Goal: Task Accomplishment & Management: Complete application form

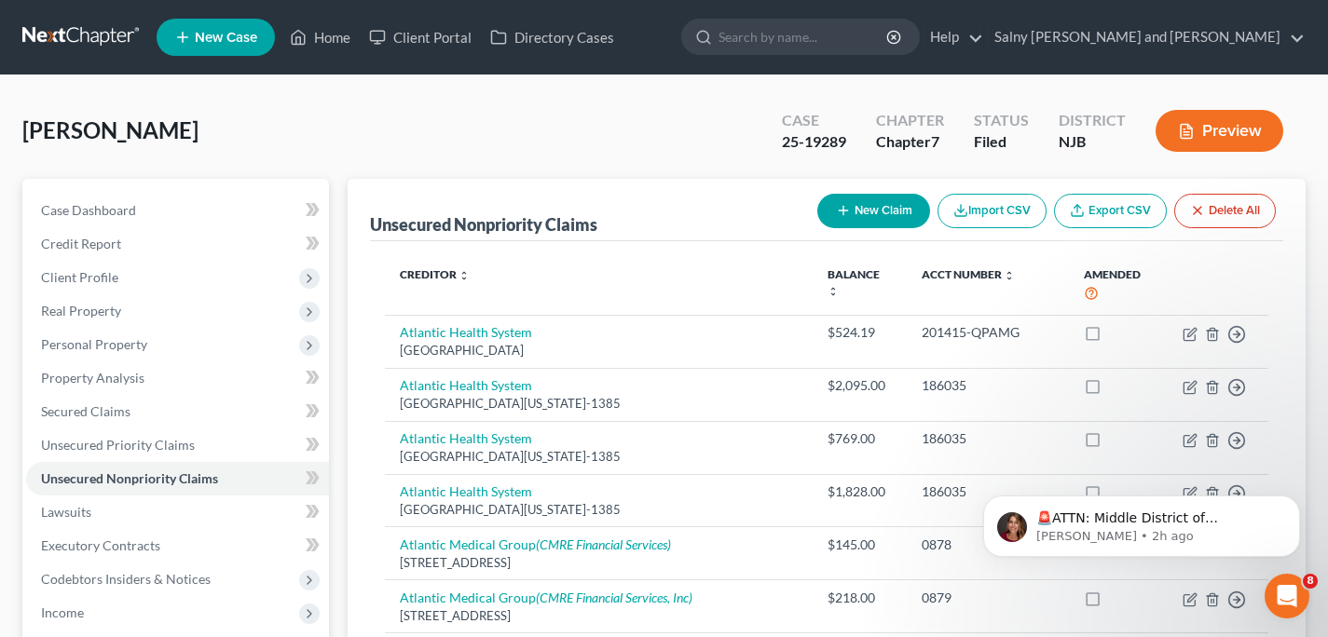
click at [883, 206] on button "New Claim" at bounding box center [873, 211] width 113 height 34
select select "0"
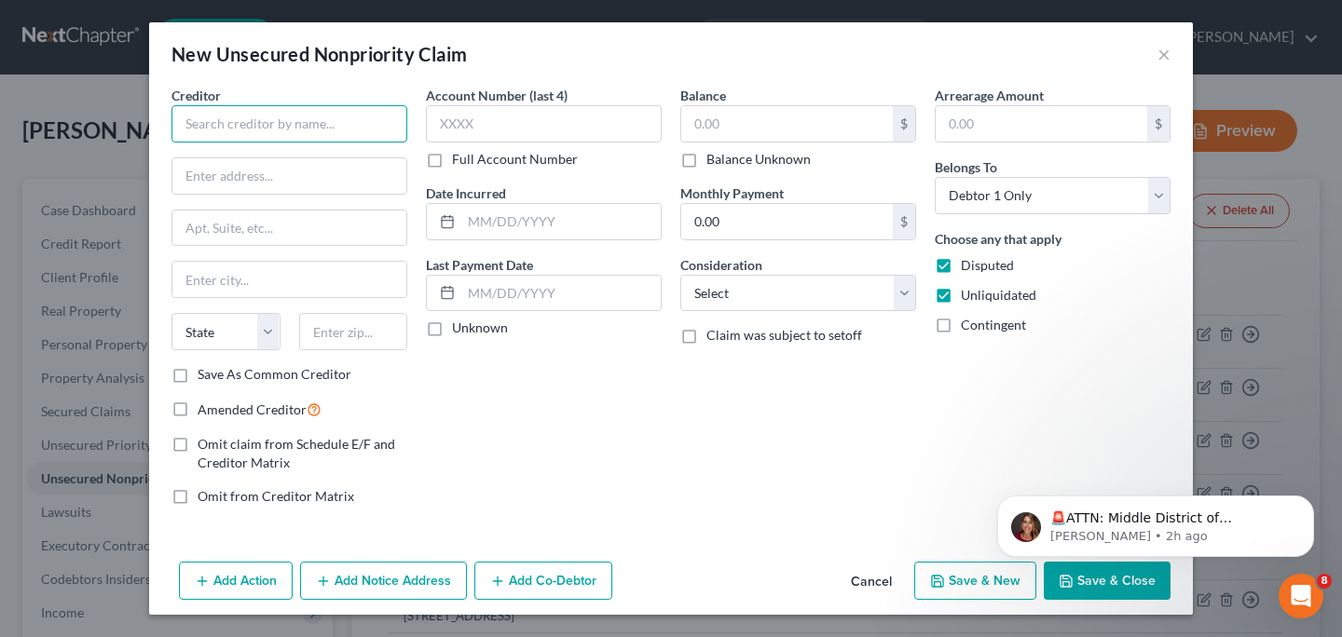
click at [343, 125] on input "text" at bounding box center [289, 123] width 236 height 37
type input "Flex Lending"
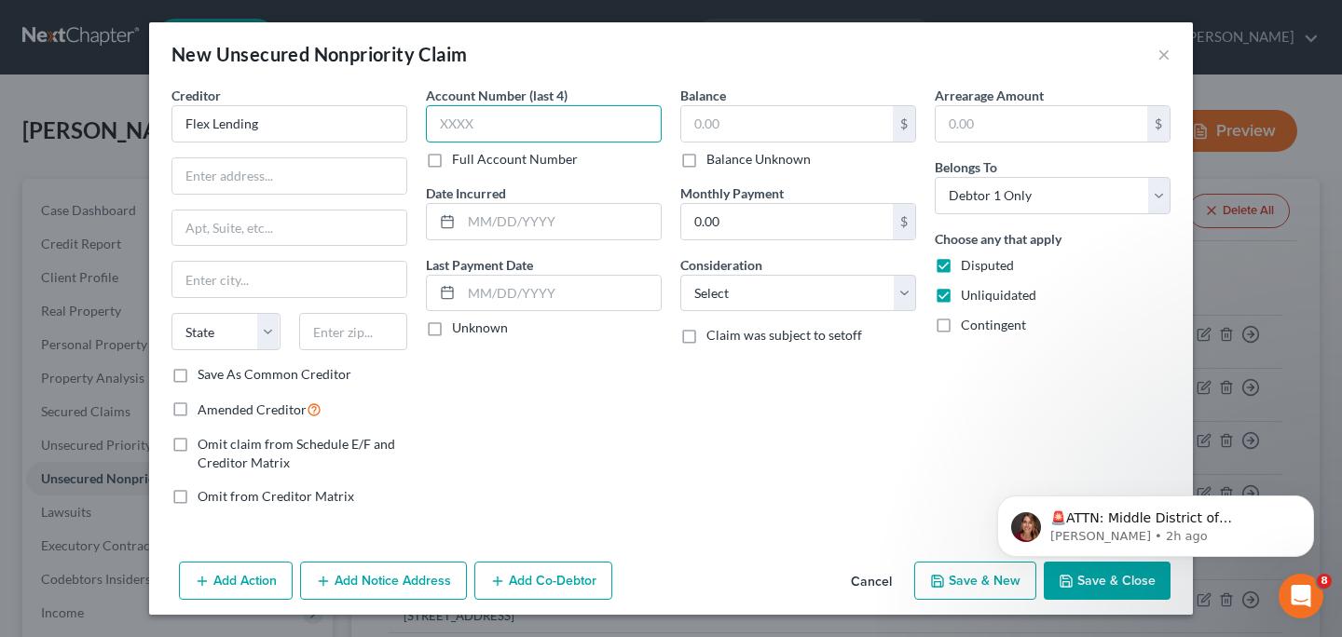
click at [581, 115] on input "text" at bounding box center [544, 123] width 236 height 37
type input "bd5f"
click at [742, 128] on input "text" at bounding box center [787, 123] width 212 height 35
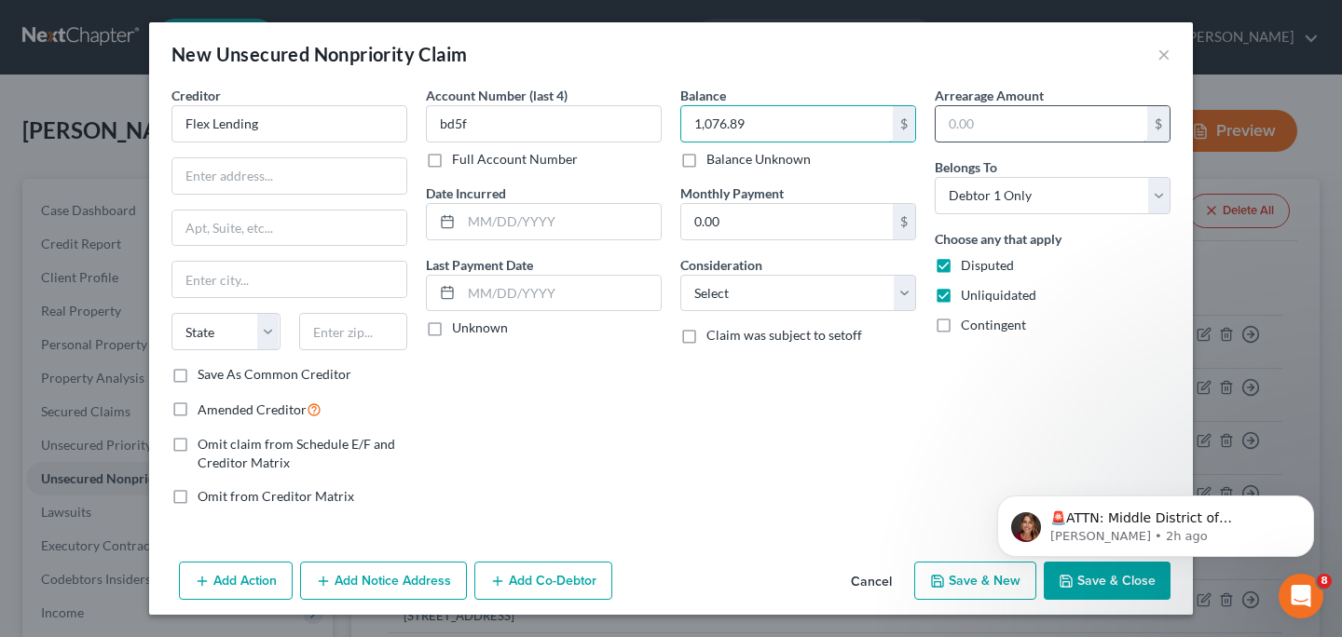
type input "1,076.89"
click at [973, 129] on input "text" at bounding box center [1041, 123] width 212 height 35
type input "1,076.89"
click at [907, 301] on select "Select Cable / Satellite Services Collection Agency Credit Card Debt Debt Couns…" at bounding box center [798, 293] width 236 height 37
select select "10"
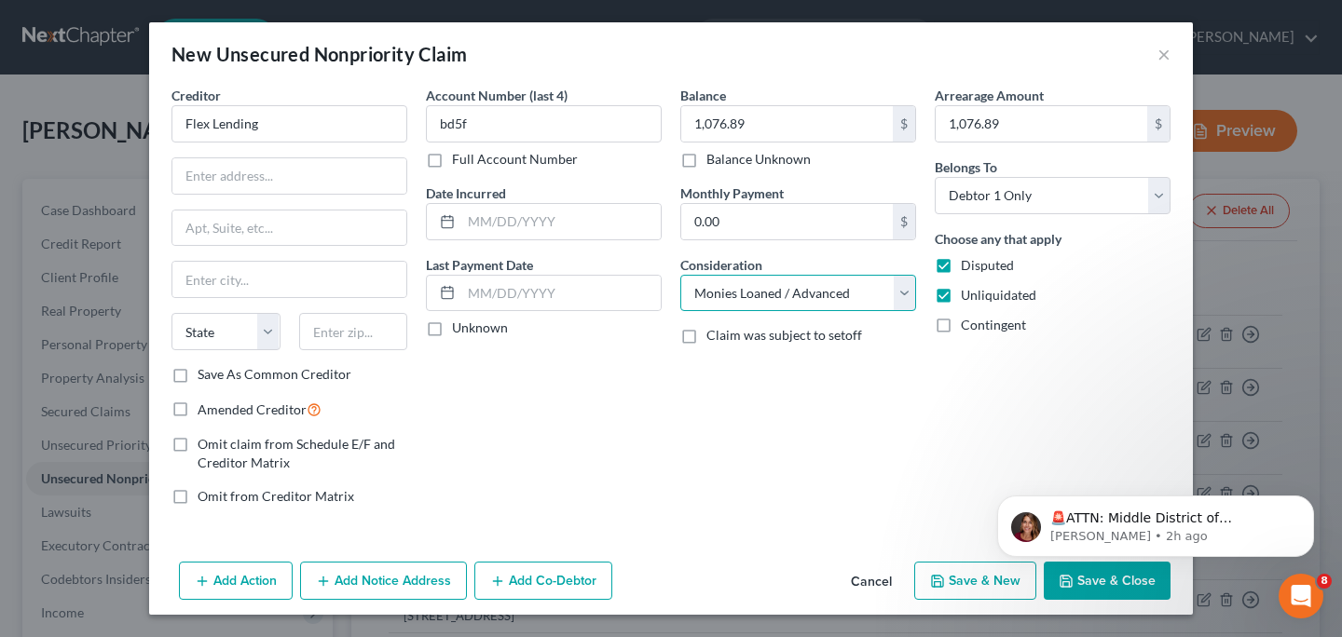
click option "Monies Loaned / Advanced" at bounding box center [0, 0] width 0 height 0
click at [266, 178] on input "text" at bounding box center [289, 175] width 234 height 35
type input "[STREET_ADDRESS]"
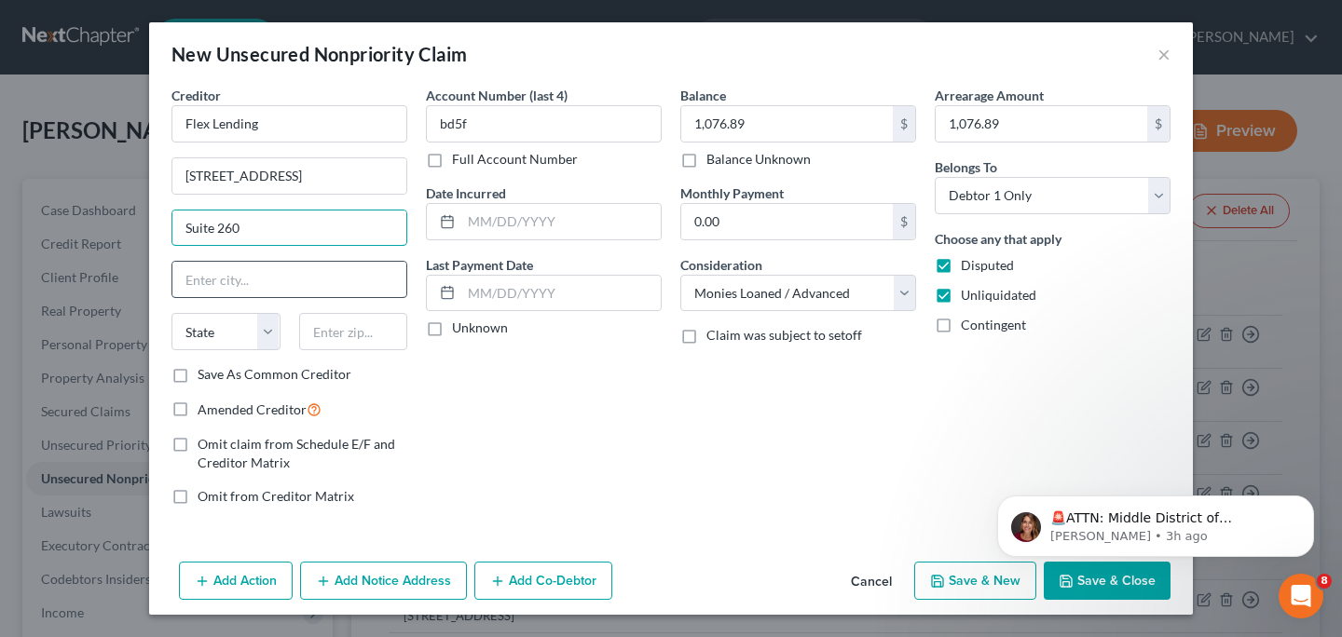
type input "Suite 260"
click at [277, 273] on input "text" at bounding box center [289, 279] width 234 height 35
type input "Boca Raton"
select select "9"
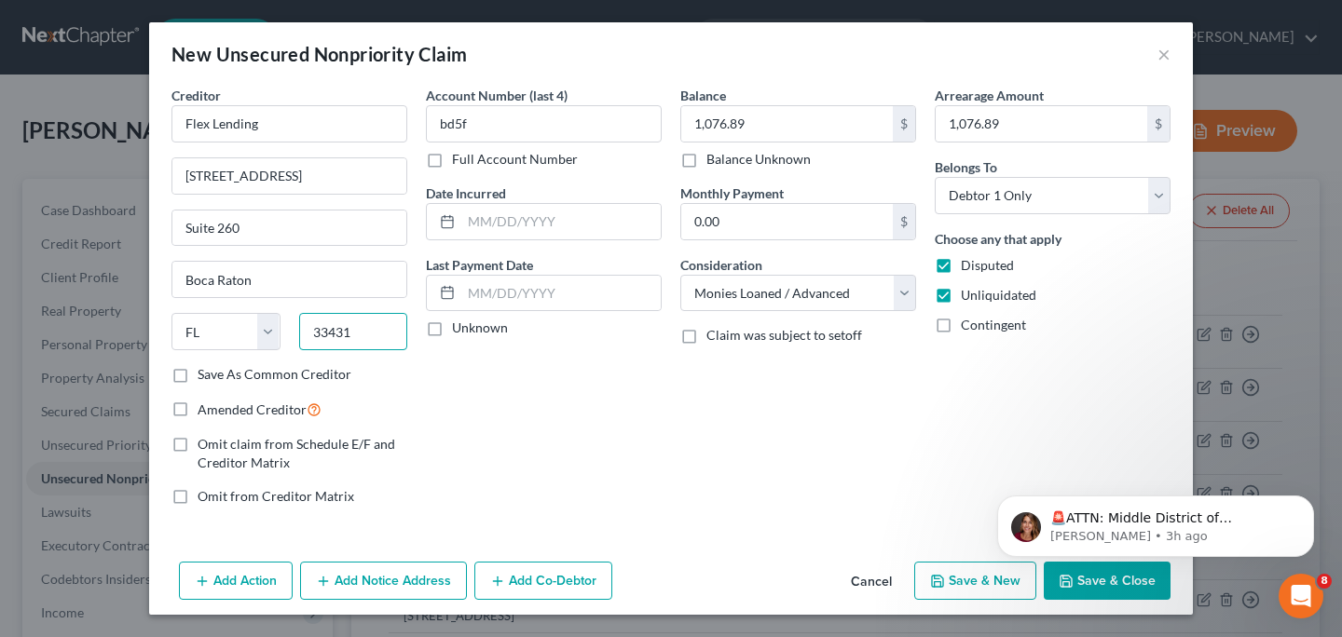
type input "33431"
click at [1092, 464] on html "🚨ATTN: Middle District of [US_STATE] The court has added a new Credit Counselin…" at bounding box center [1155, 460] width 373 height 7
click at [1086, 587] on button "Save & Close" at bounding box center [1107, 581] width 127 height 39
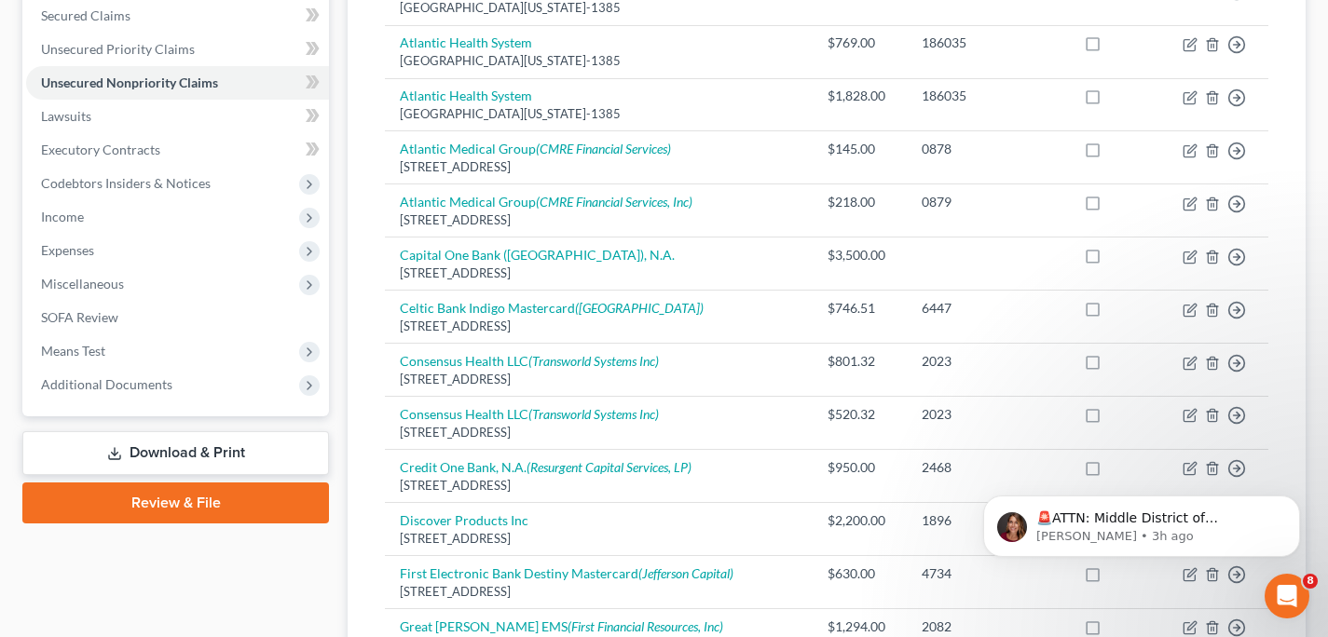
scroll to position [389, 0]
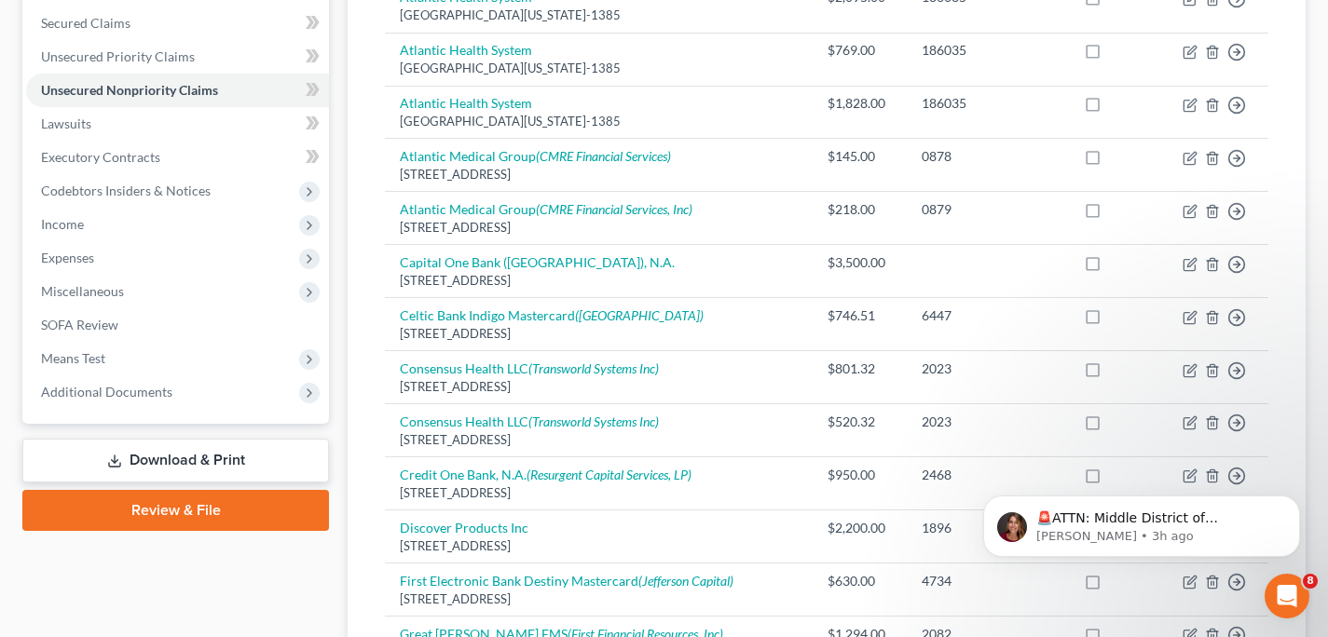
click at [139, 495] on link "Review & File" at bounding box center [175, 510] width 307 height 41
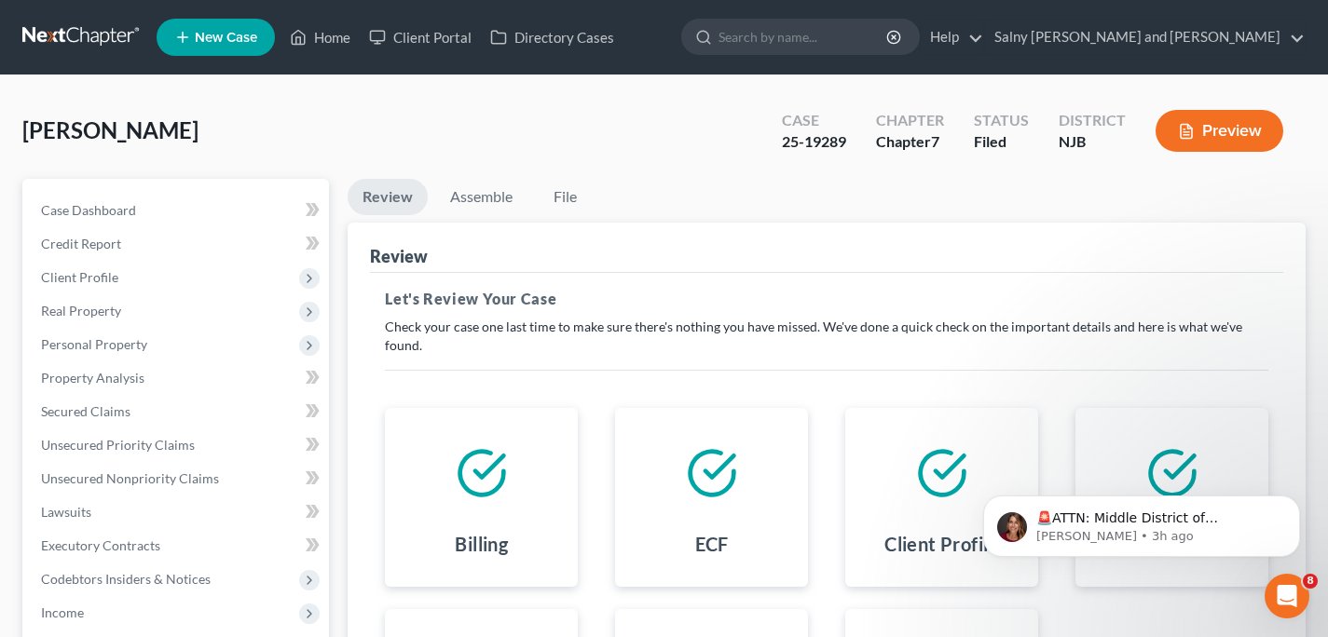
click at [1208, 125] on button "Preview" at bounding box center [1219, 131] width 128 height 42
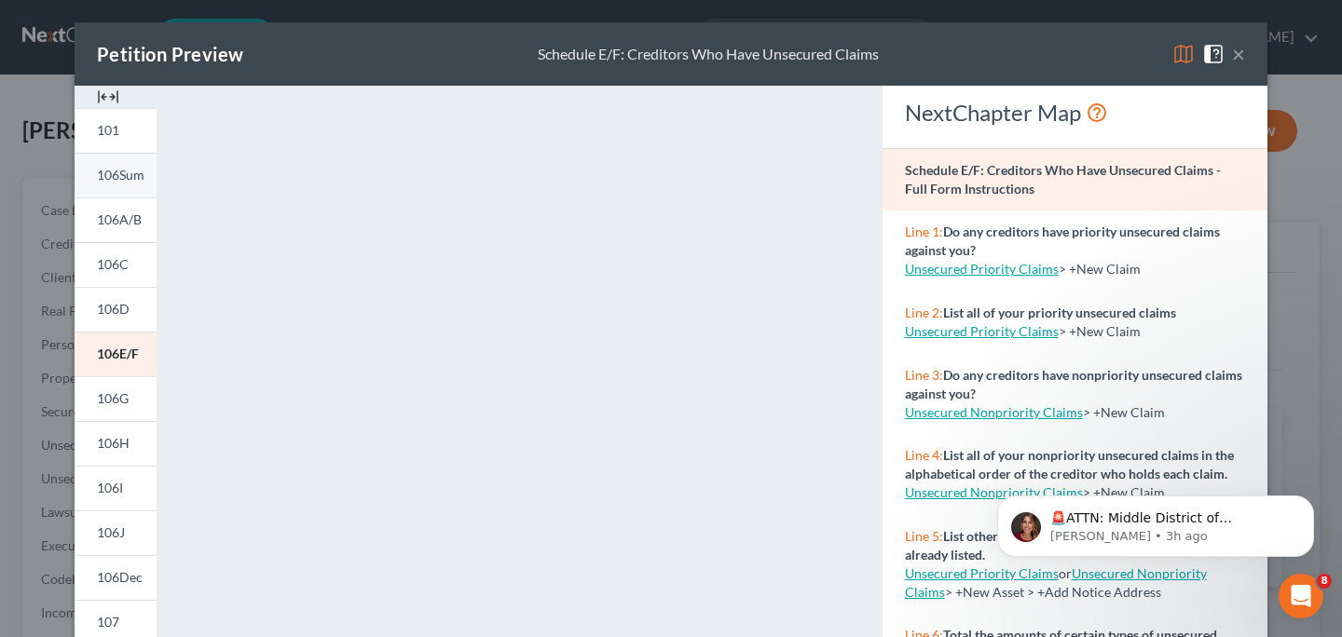
click at [97, 181] on span "106Sum" at bounding box center [121, 175] width 48 height 16
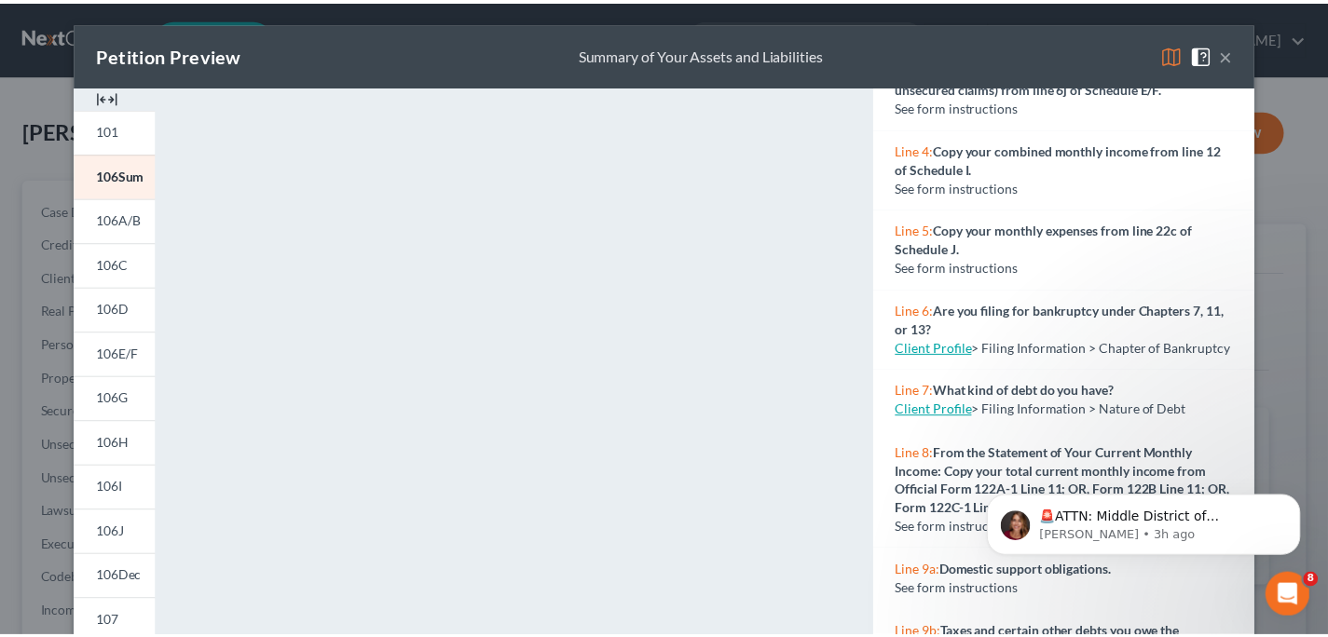
scroll to position [670, 0]
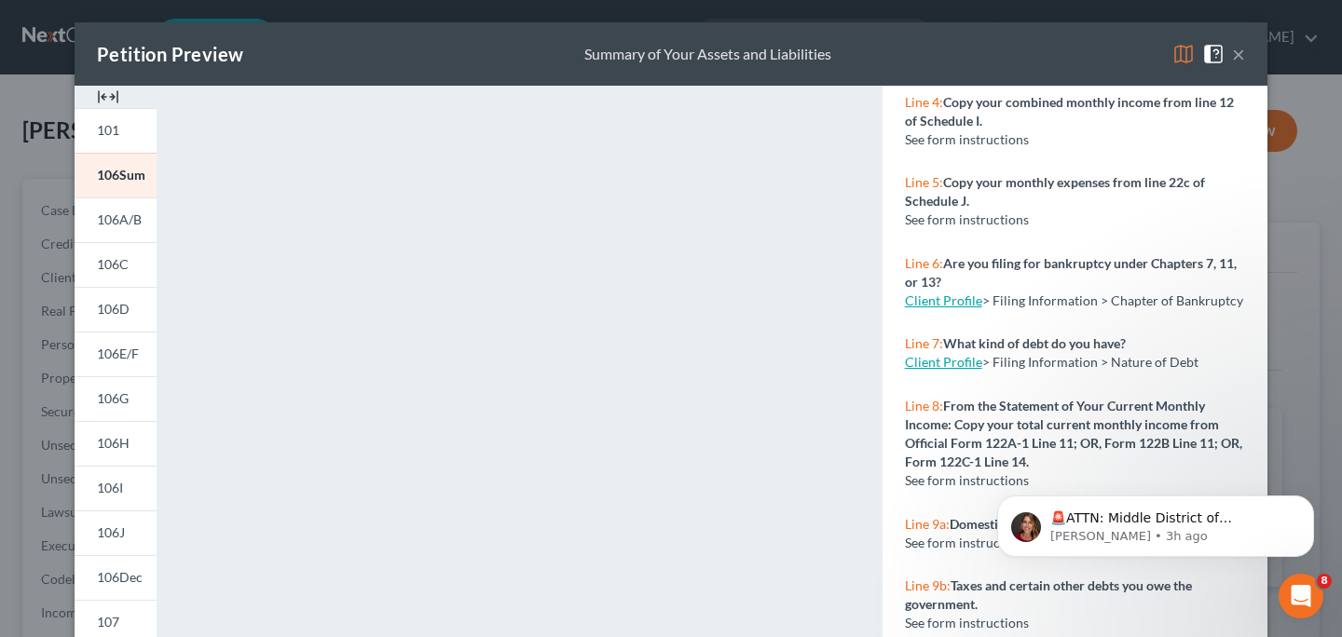
click at [1232, 61] on button "×" at bounding box center [1238, 54] width 13 height 22
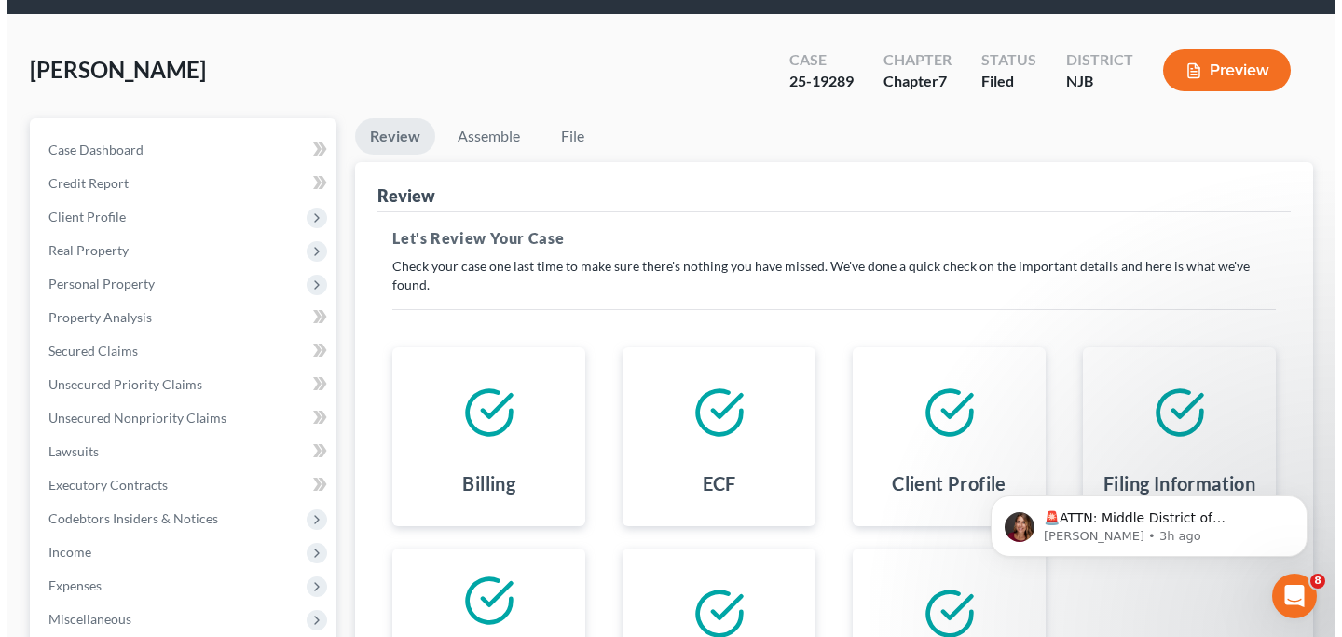
scroll to position [0, 0]
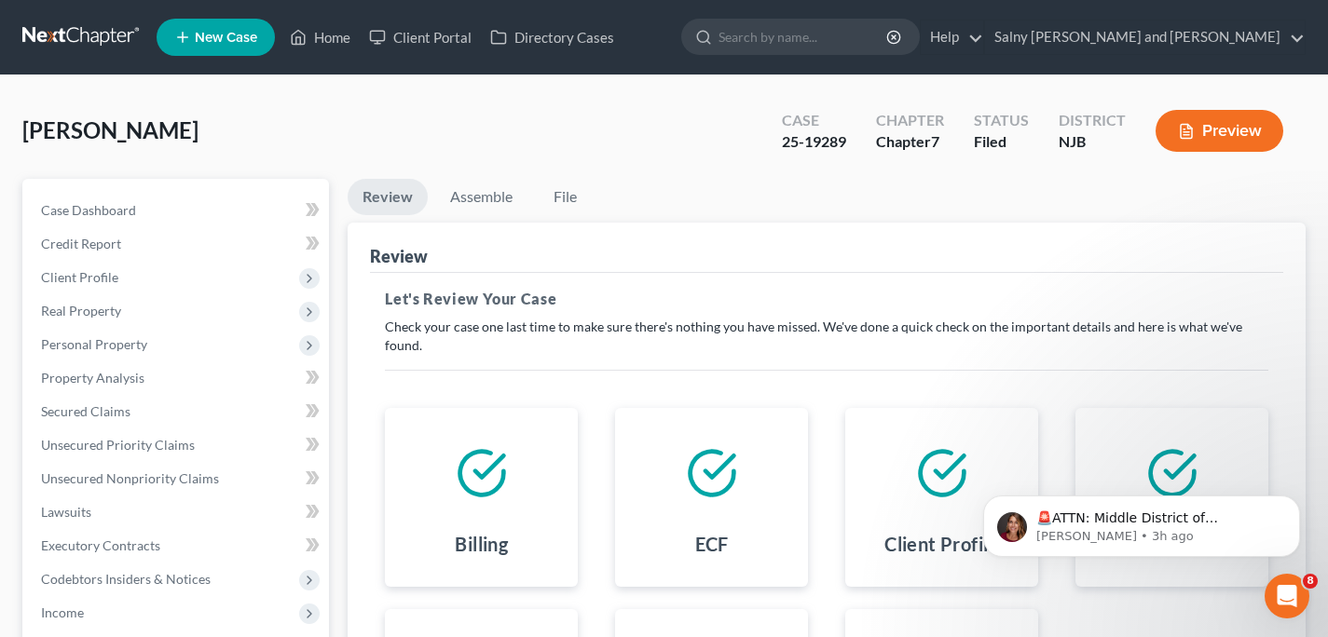
click at [1195, 135] on button "Preview" at bounding box center [1219, 131] width 128 height 42
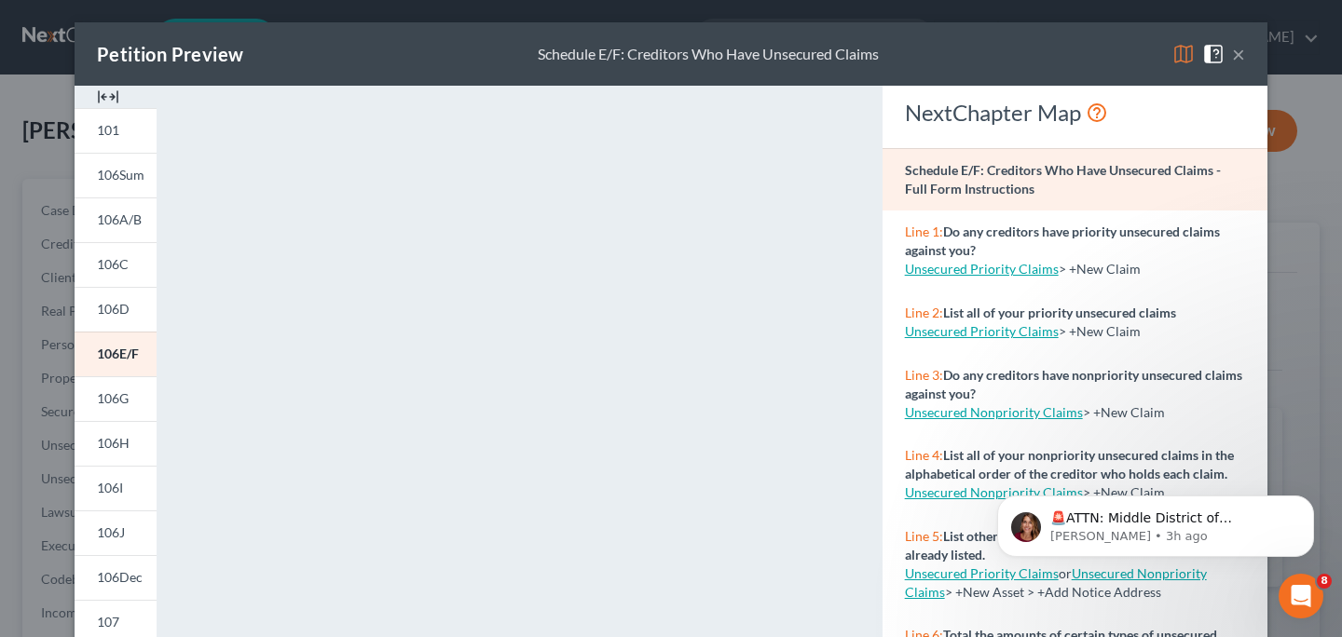
click at [949, 235] on strong "Do any creditors have priority unsecured claims against you?" at bounding box center [1062, 241] width 315 height 34
click at [920, 225] on span "Line 1:" at bounding box center [924, 232] width 38 height 16
click at [111, 139] on link "101" at bounding box center [116, 130] width 82 height 45
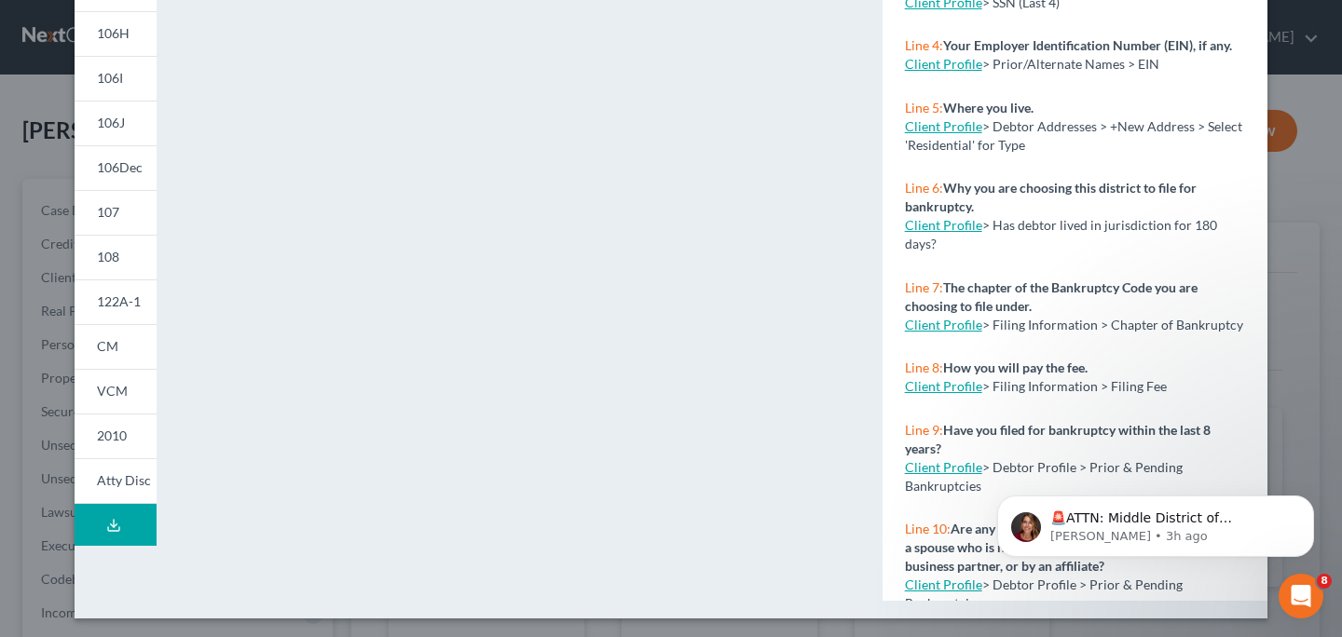
scroll to position [414, 0]
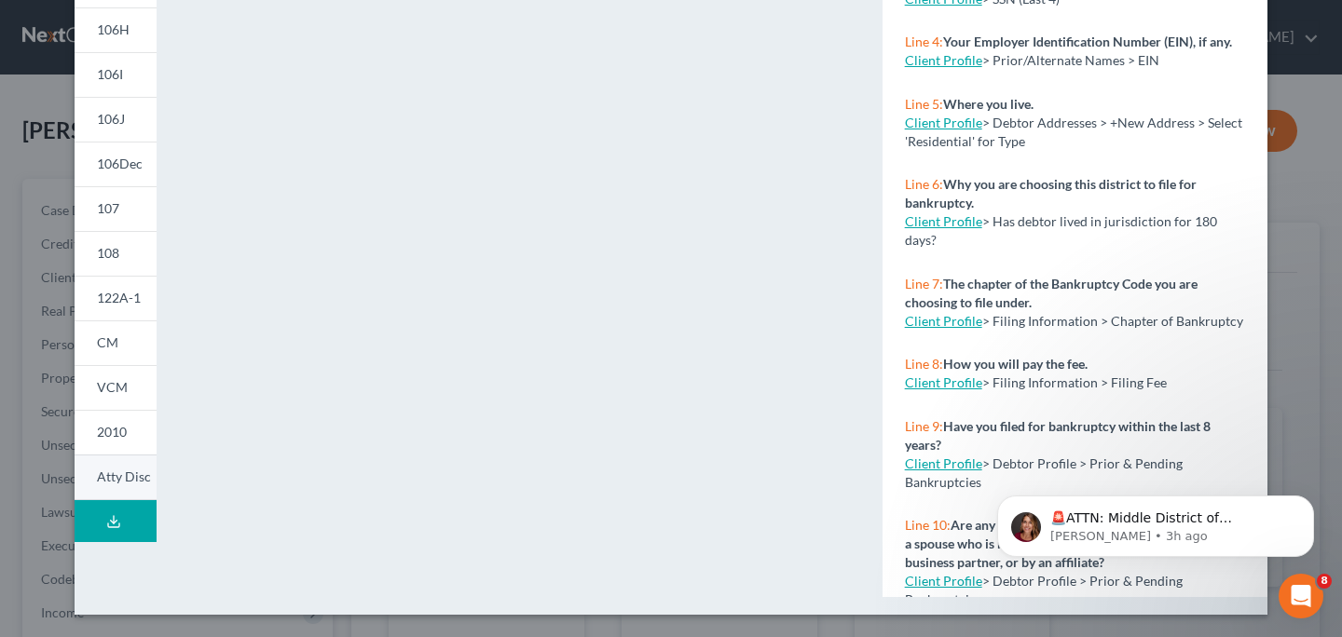
click at [111, 488] on link "Atty Disc" at bounding box center [116, 478] width 82 height 46
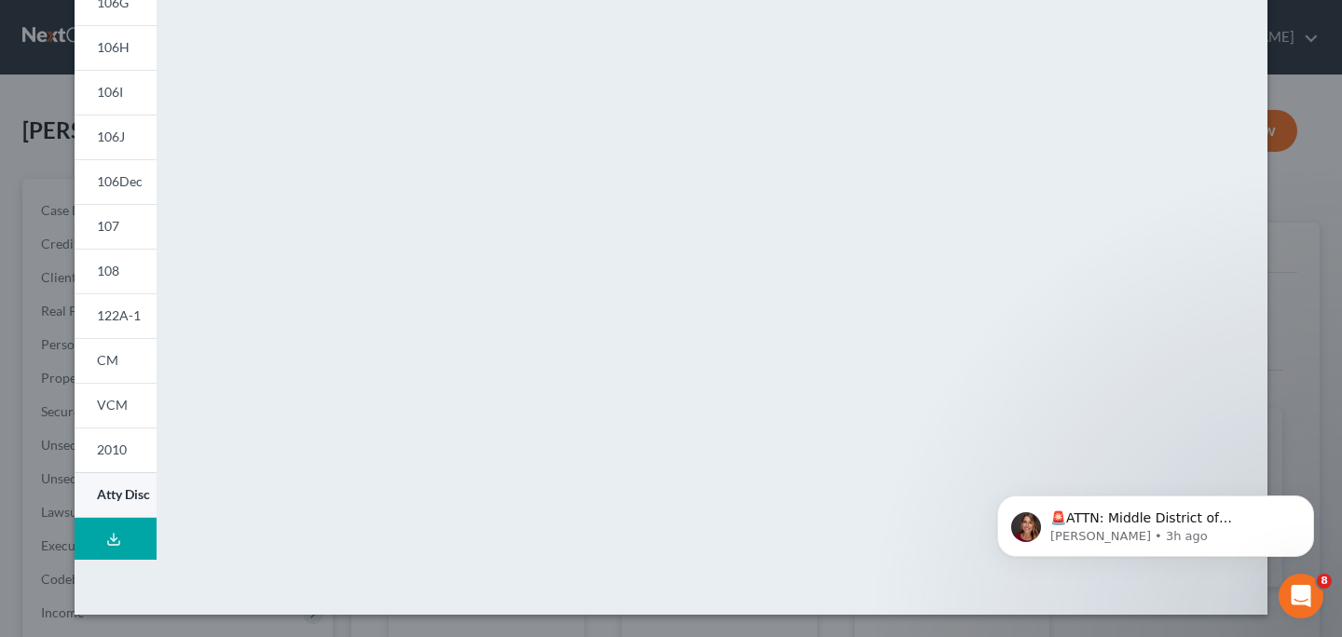
scroll to position [396, 0]
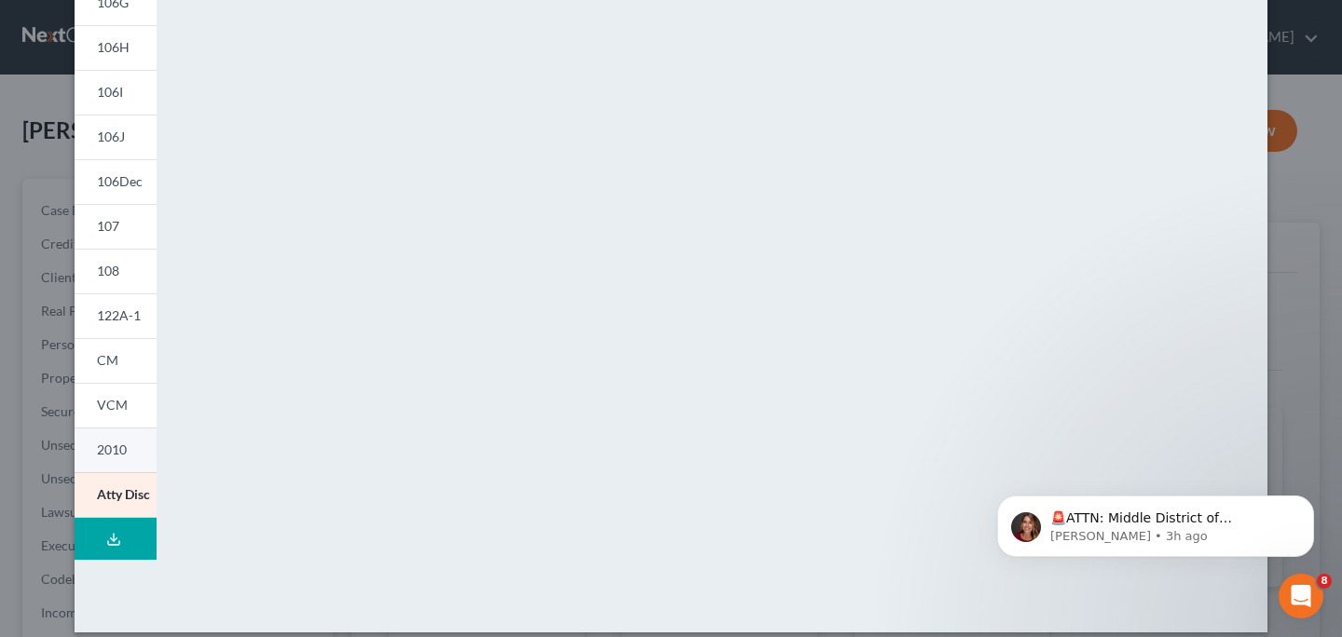
click at [115, 453] on span "2010" at bounding box center [112, 450] width 30 height 16
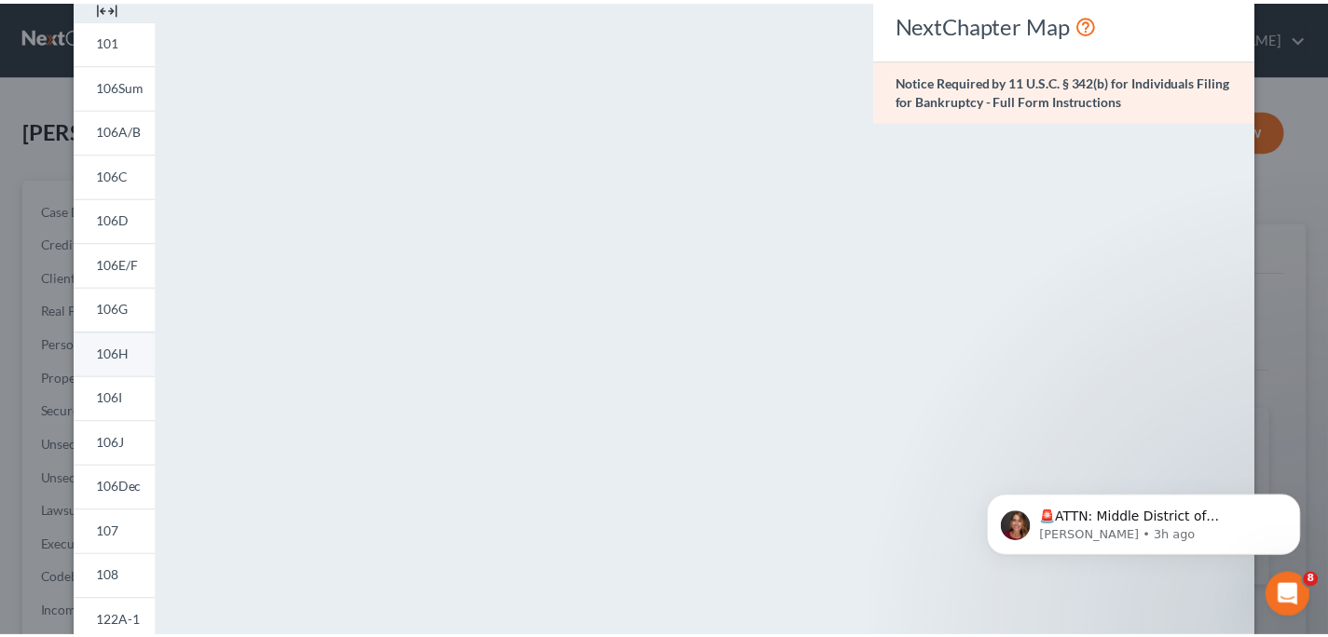
scroll to position [0, 0]
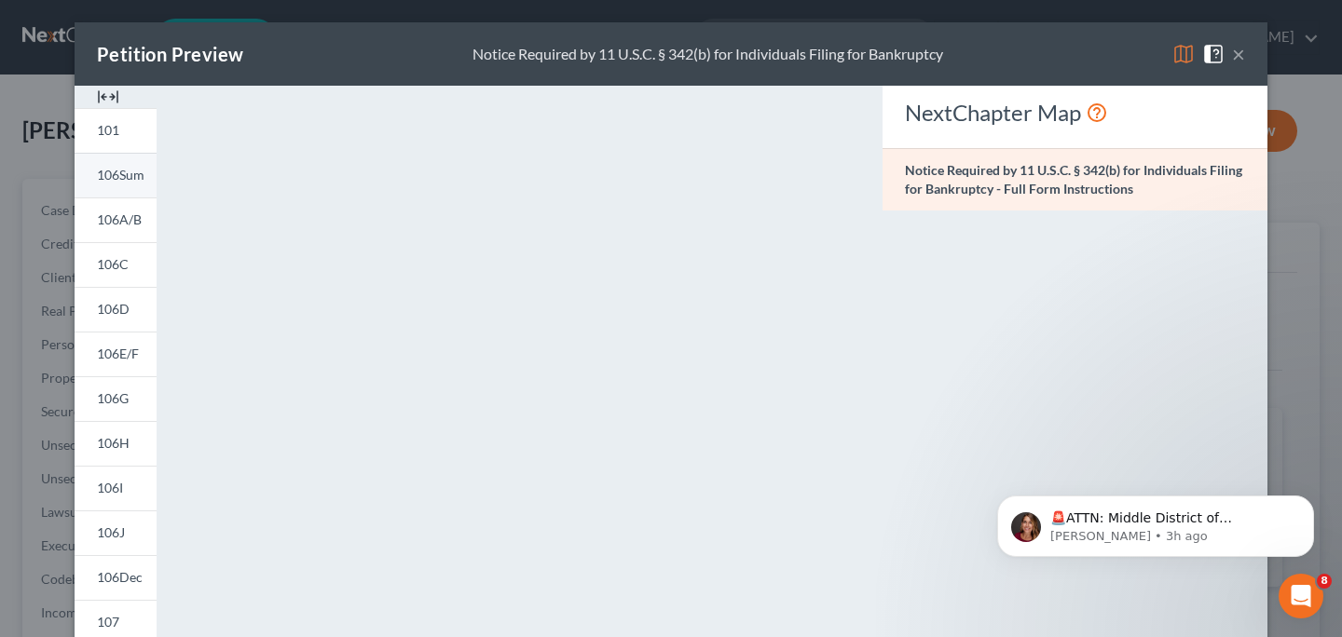
click at [113, 171] on span "106Sum" at bounding box center [121, 175] width 48 height 16
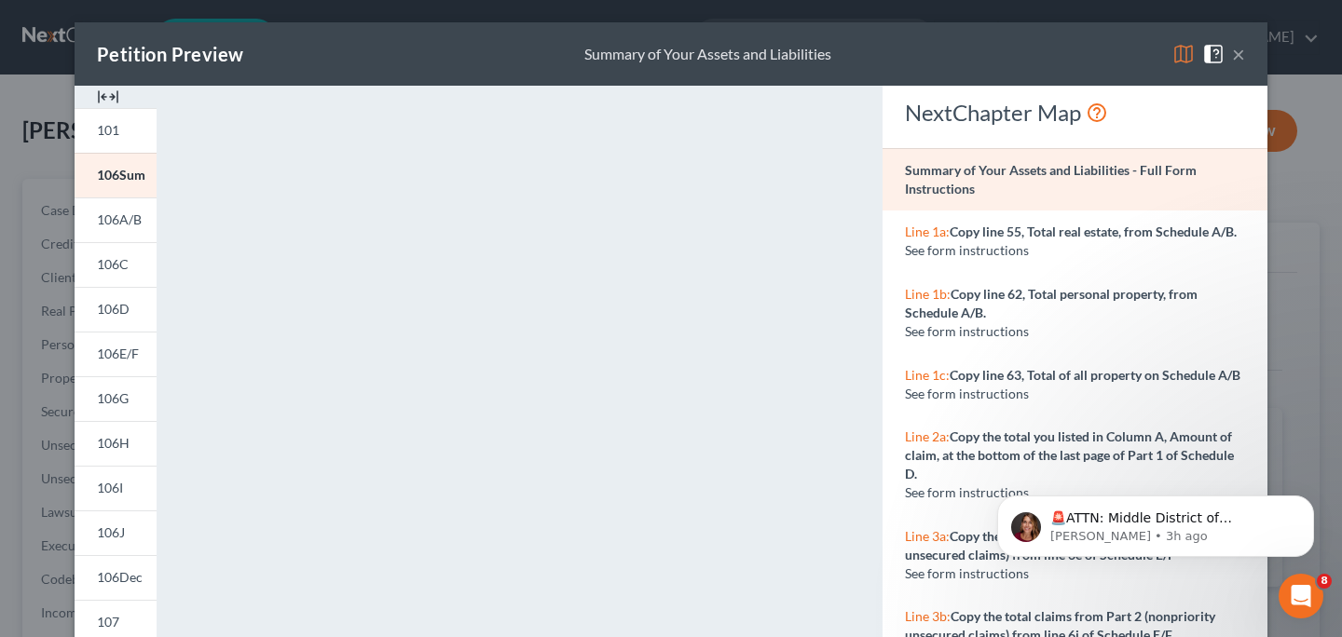
click at [1236, 57] on button "×" at bounding box center [1238, 54] width 13 height 22
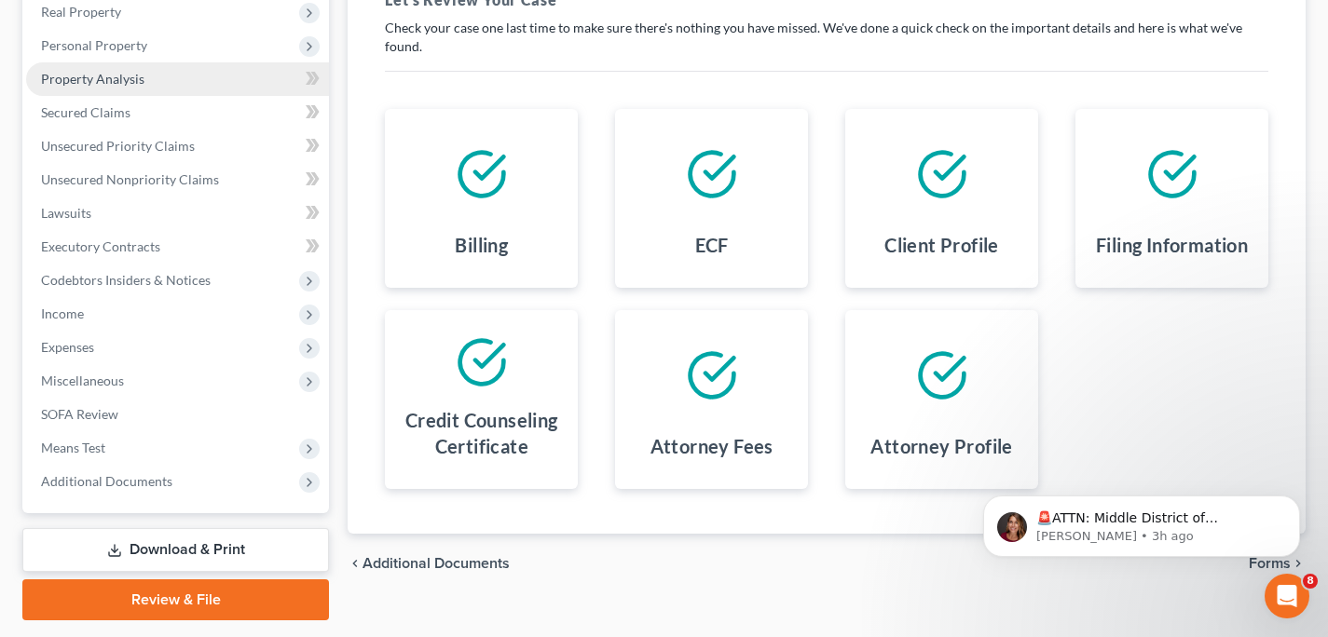
scroll to position [351, 0]
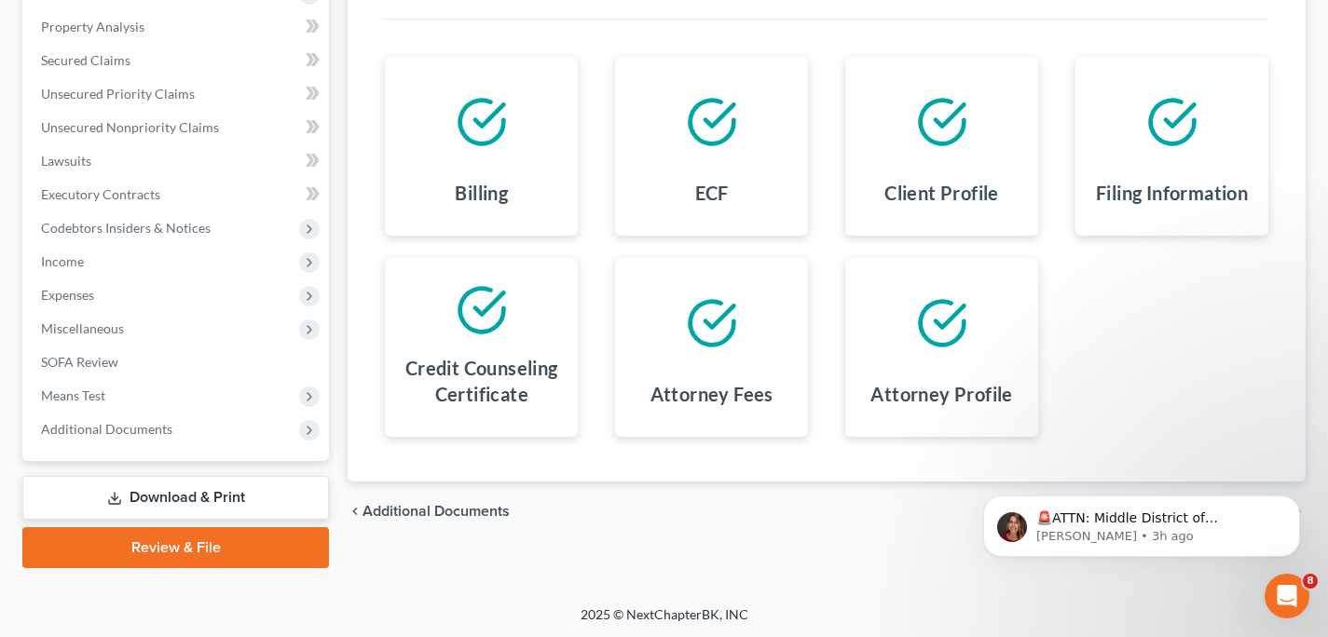
click at [126, 547] on link "Review & File" at bounding box center [175, 547] width 307 height 41
click at [198, 542] on link "Review & File" at bounding box center [175, 547] width 307 height 41
click at [1043, 522] on p "🚨ATTN: Middle District of [US_STATE] The court has added a new Credit Counselin…" at bounding box center [1156, 519] width 240 height 19
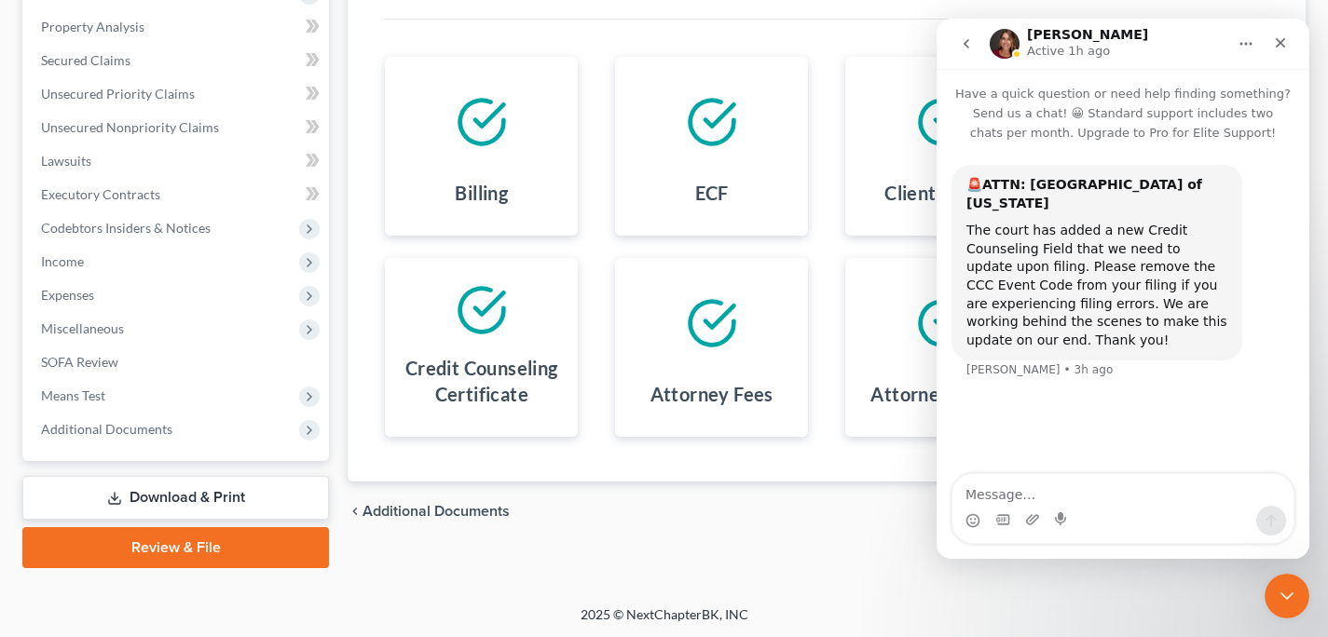
scroll to position [0, 0]
click at [1280, 44] on icon "Close" at bounding box center [1281, 43] width 10 height 10
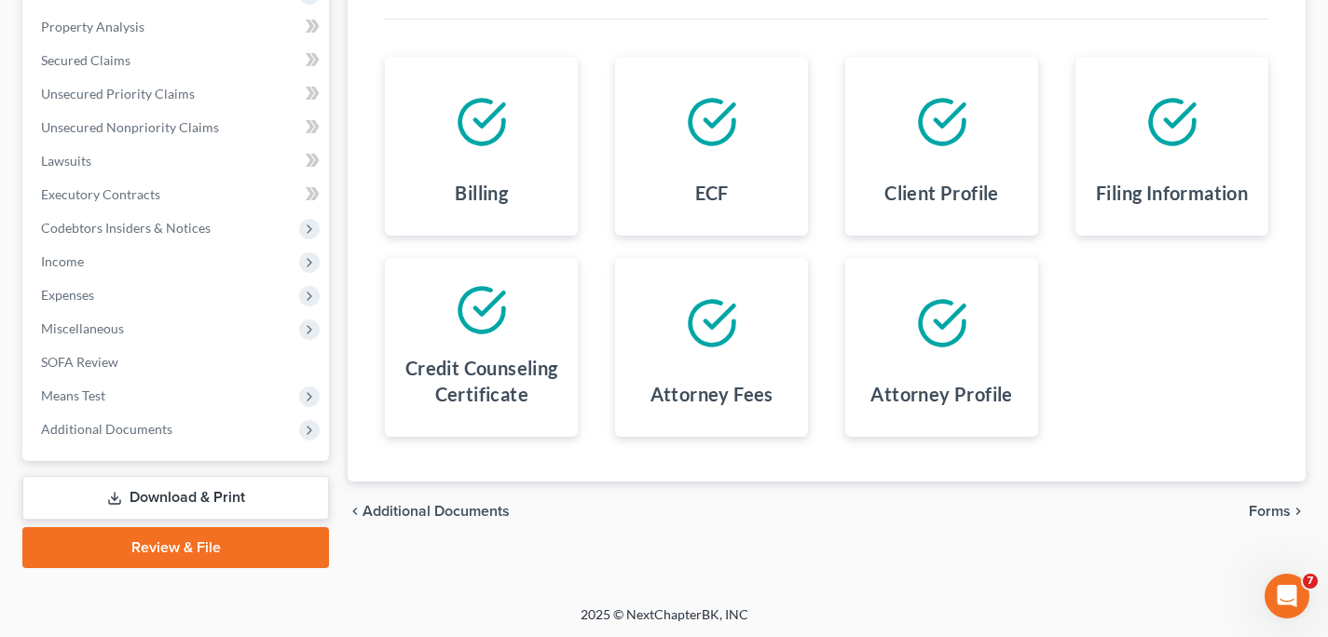
click at [103, 552] on link "Review & File" at bounding box center [175, 547] width 307 height 41
click at [1275, 512] on span "Forms" at bounding box center [1270, 511] width 42 height 15
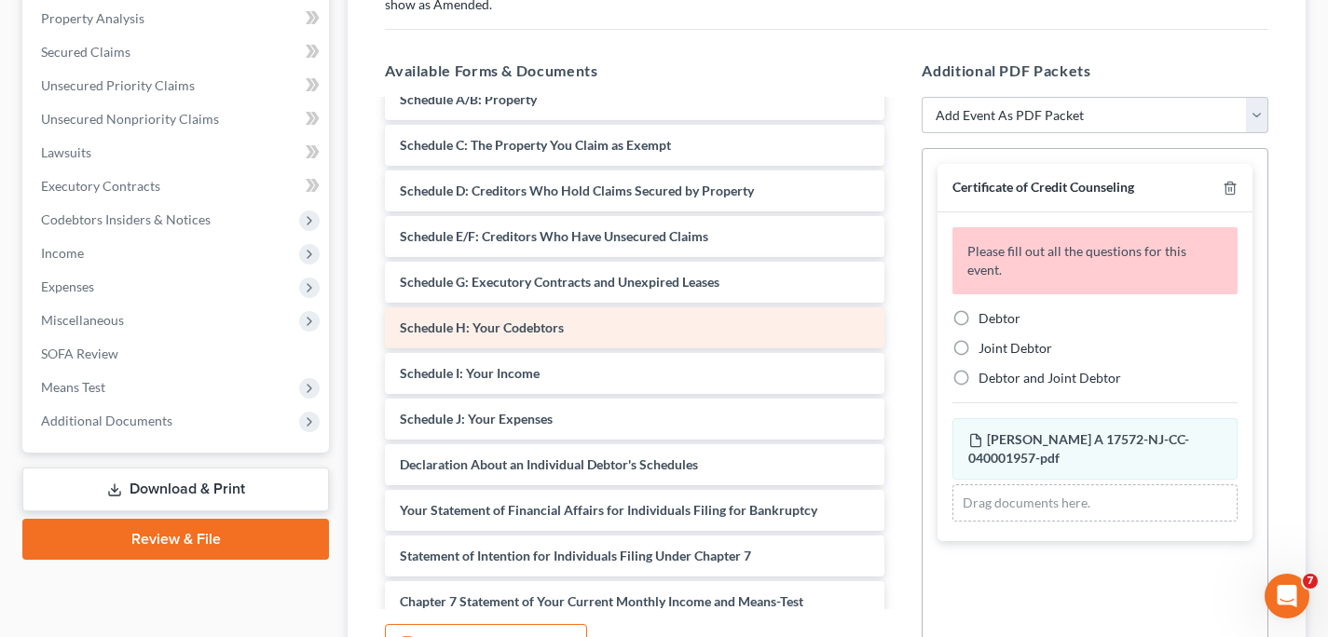
scroll to position [115, 0]
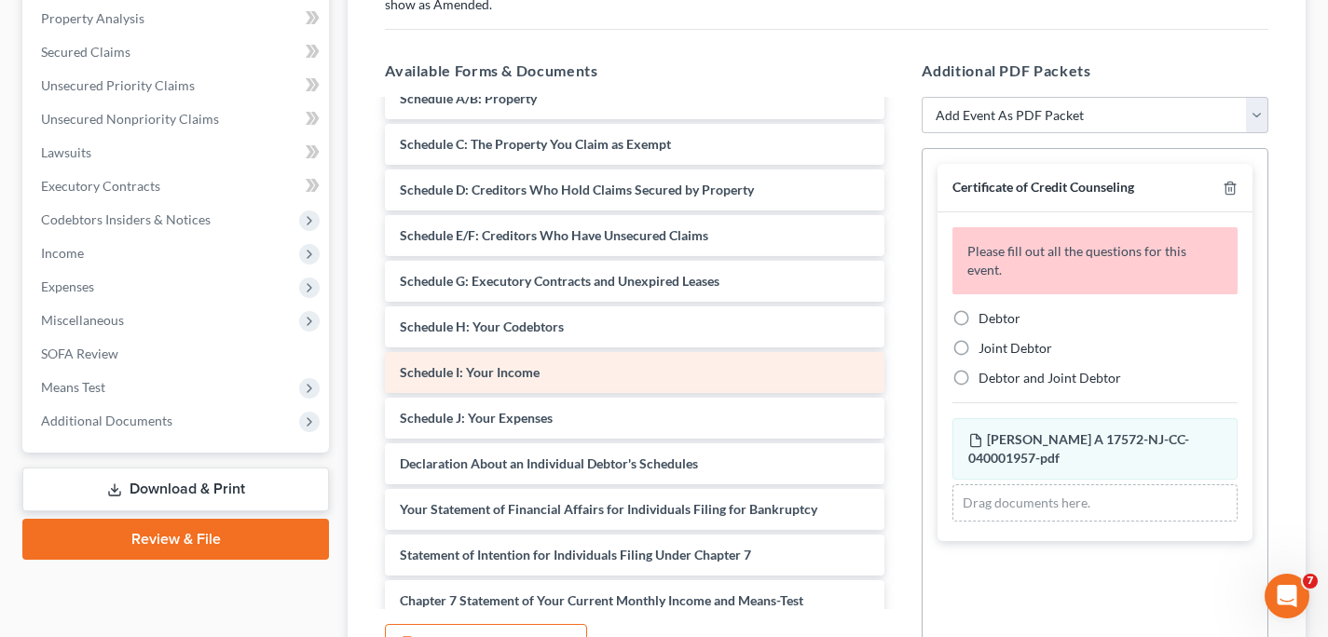
click at [528, 373] on span "Schedule I: Your Income" at bounding box center [470, 372] width 140 height 16
click at [497, 367] on span "Schedule I: Your Income" at bounding box center [470, 372] width 140 height 16
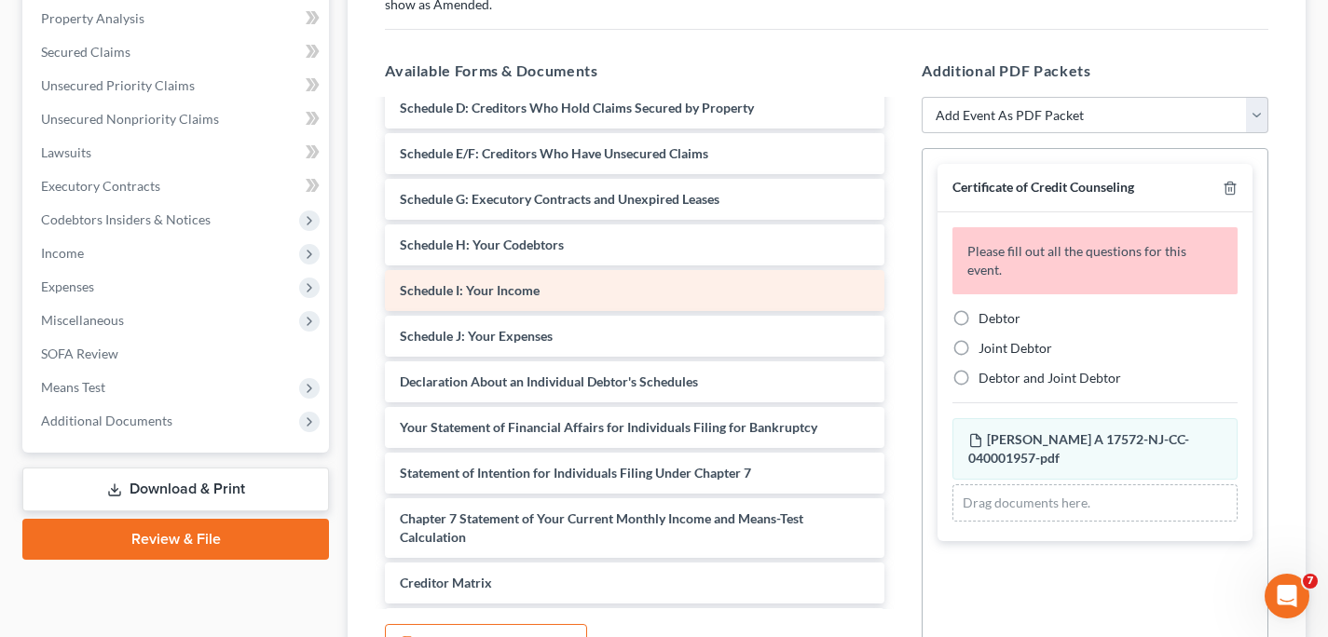
scroll to position [0, 0]
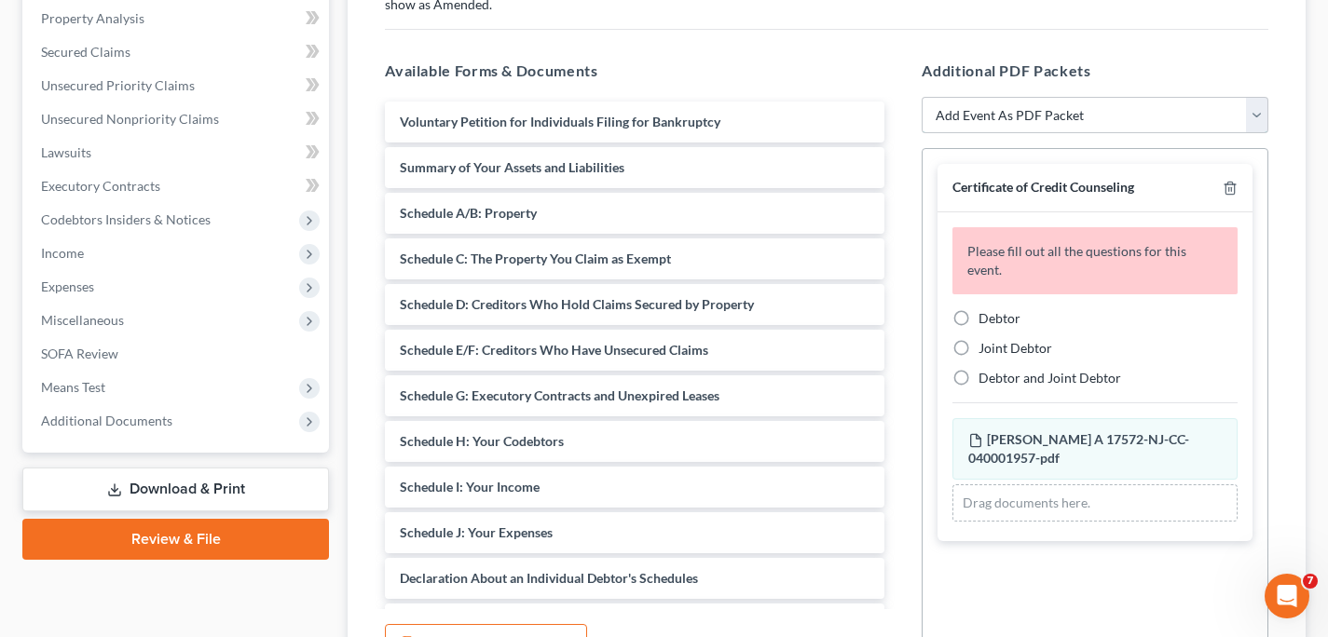
click at [1257, 119] on select "Add Event As PDF Packet Amended Attorney Compensation Statement Amended List of…" at bounding box center [1095, 115] width 347 height 37
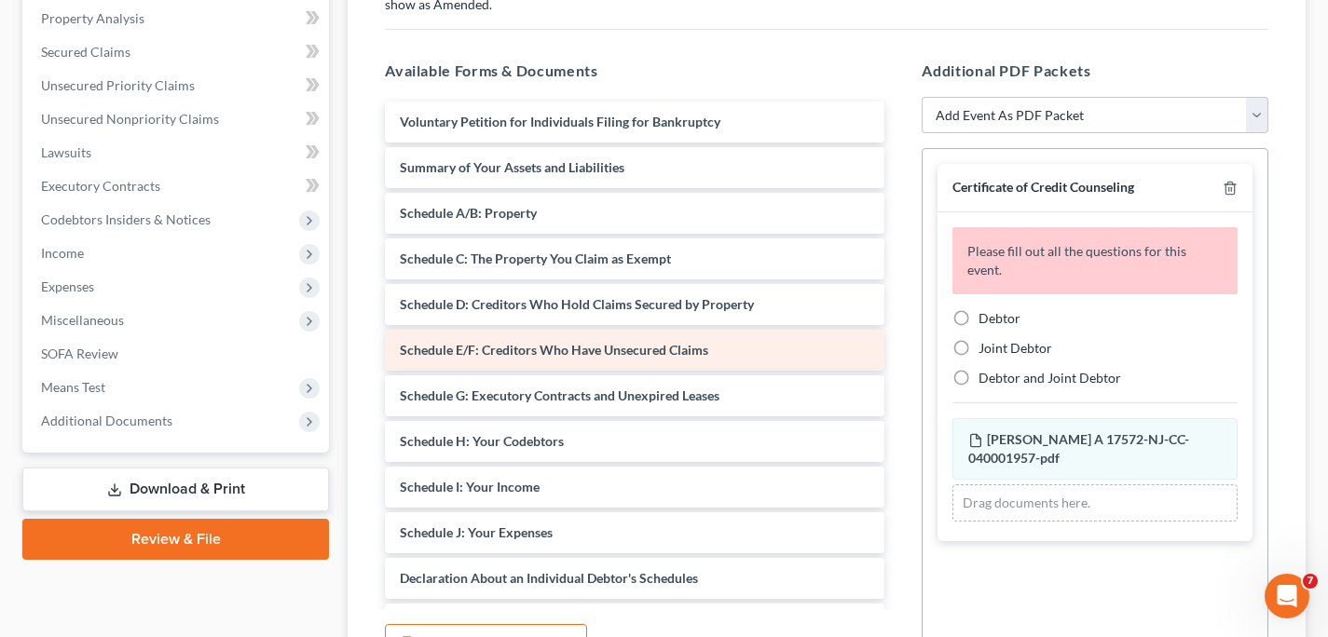
click at [643, 356] on span "Schedule E/F: Creditors Who Have Unsecured Claims" at bounding box center [554, 350] width 308 height 16
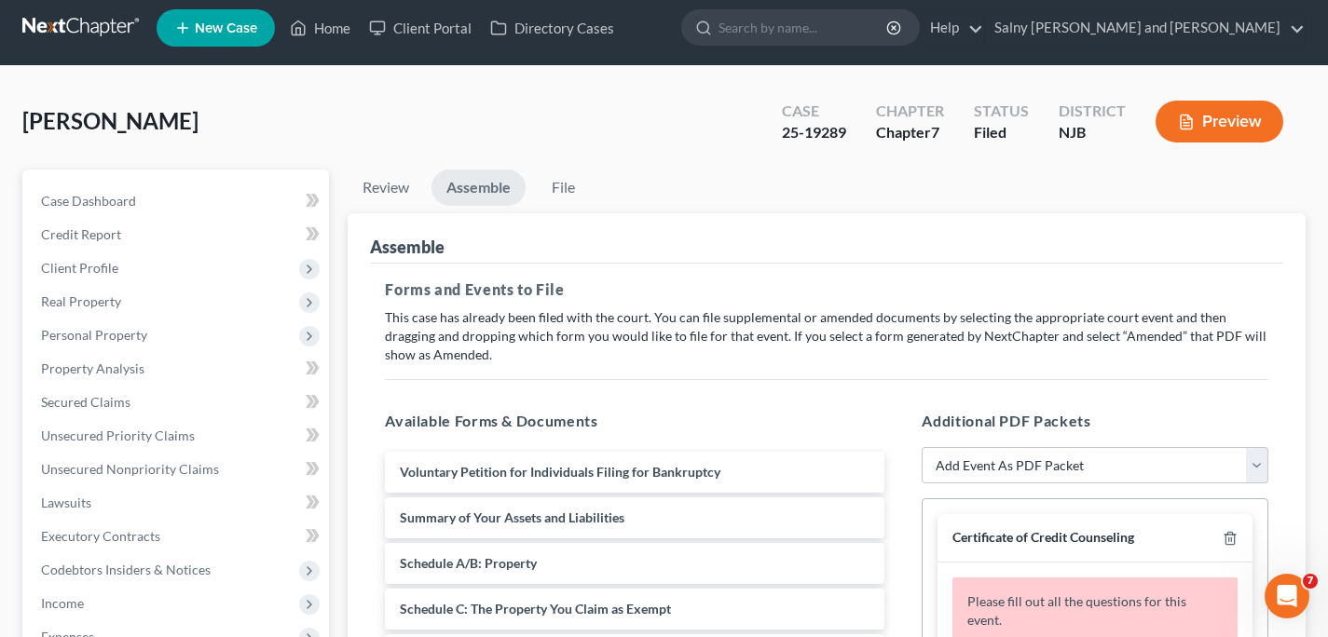
scroll to position [18, 0]
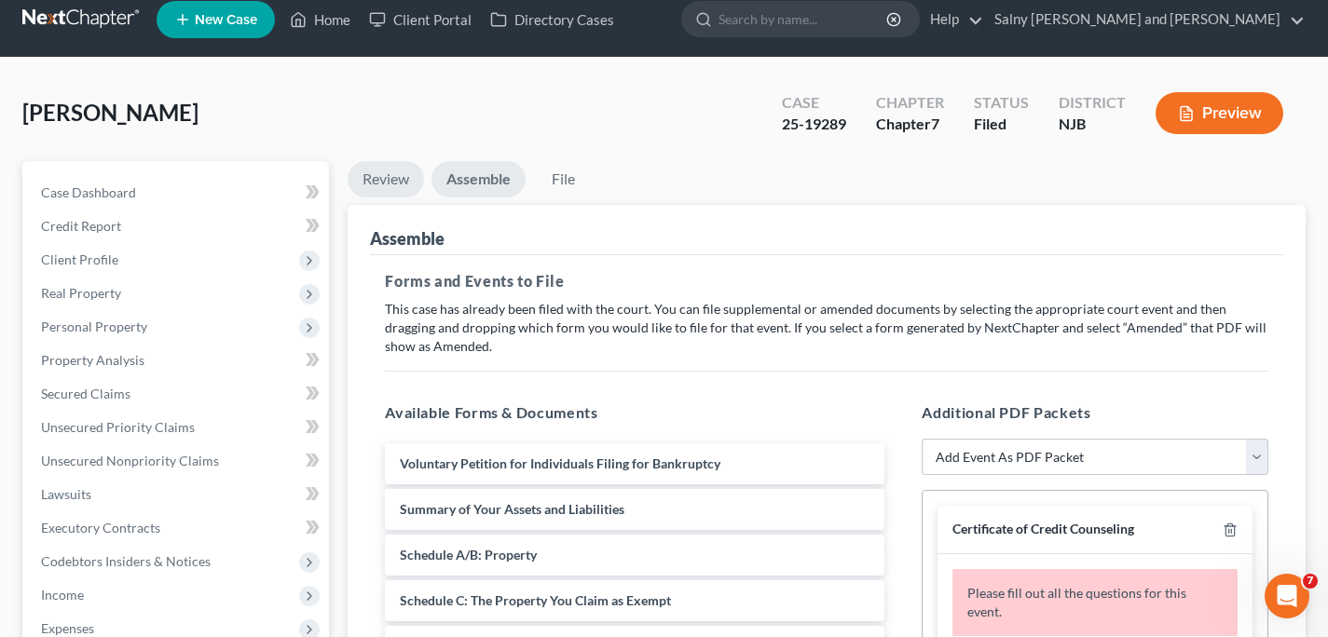
click at [376, 179] on link "Review" at bounding box center [386, 179] width 76 height 36
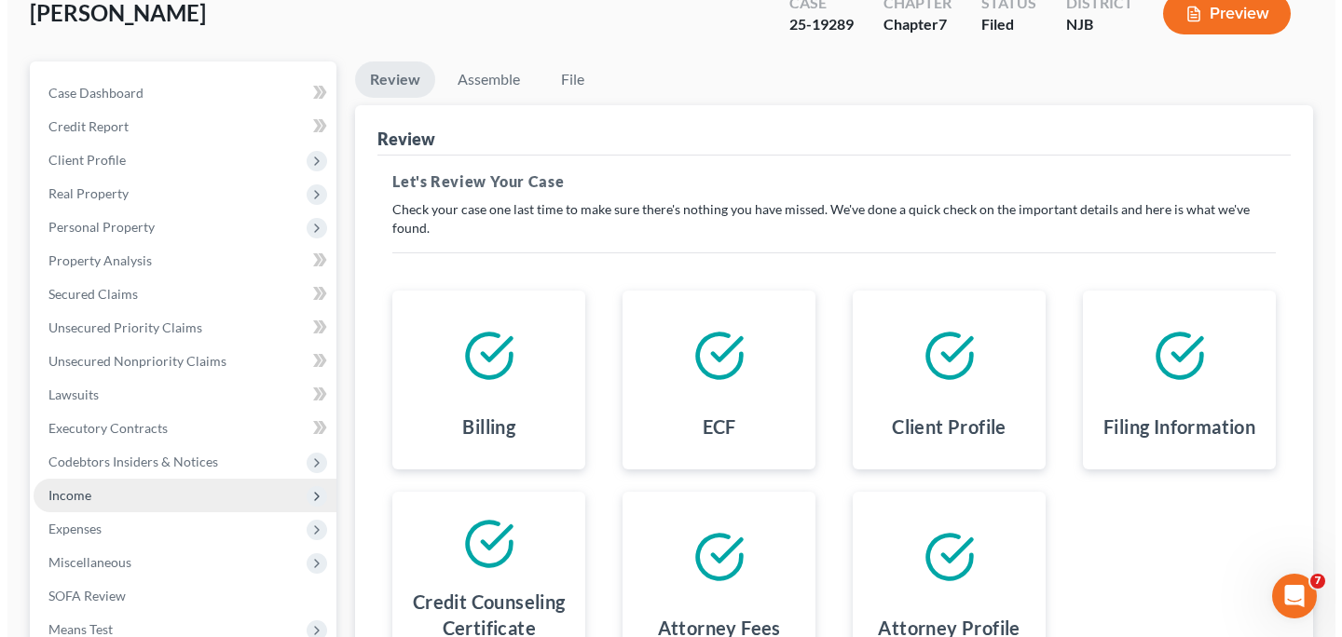
scroll to position [0, 0]
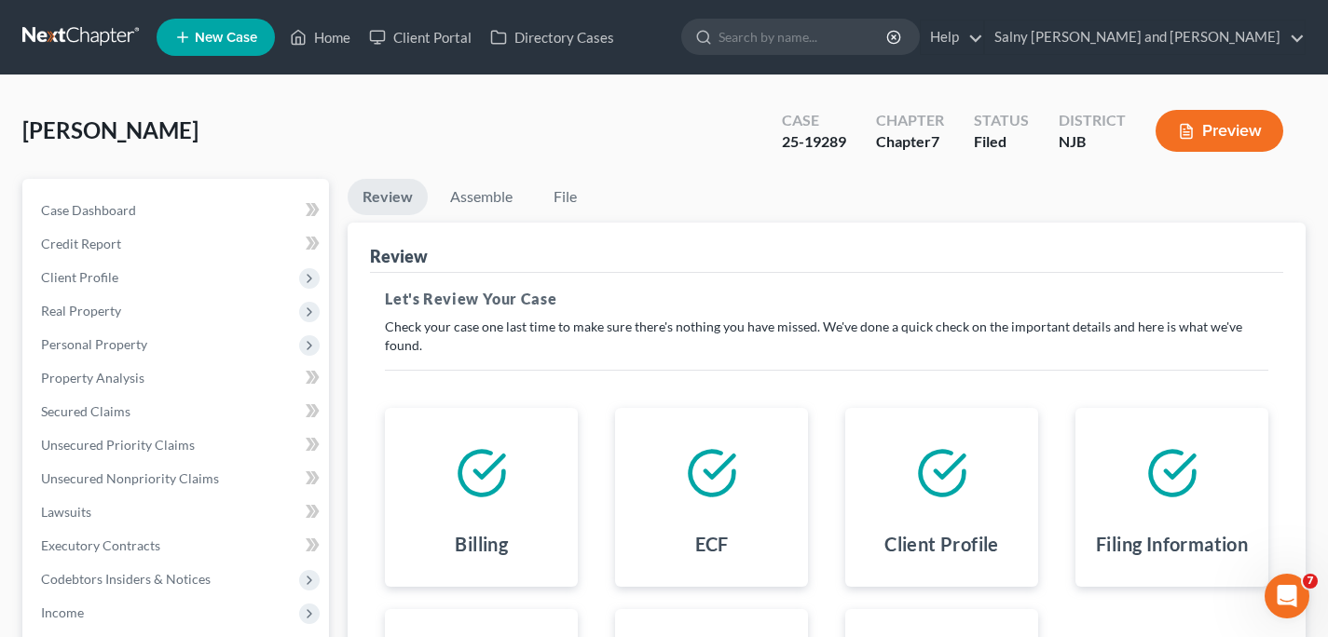
click at [1185, 132] on line "button" at bounding box center [1186, 132] width 6 height 0
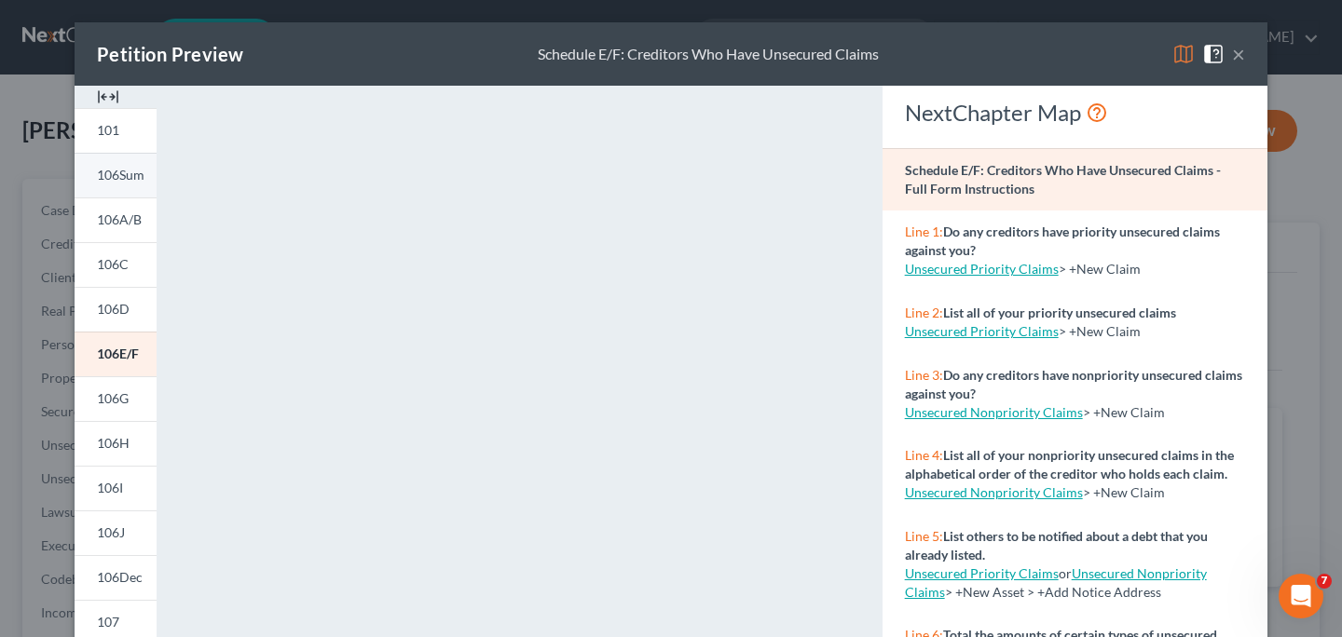
click at [99, 179] on span "106Sum" at bounding box center [121, 175] width 48 height 16
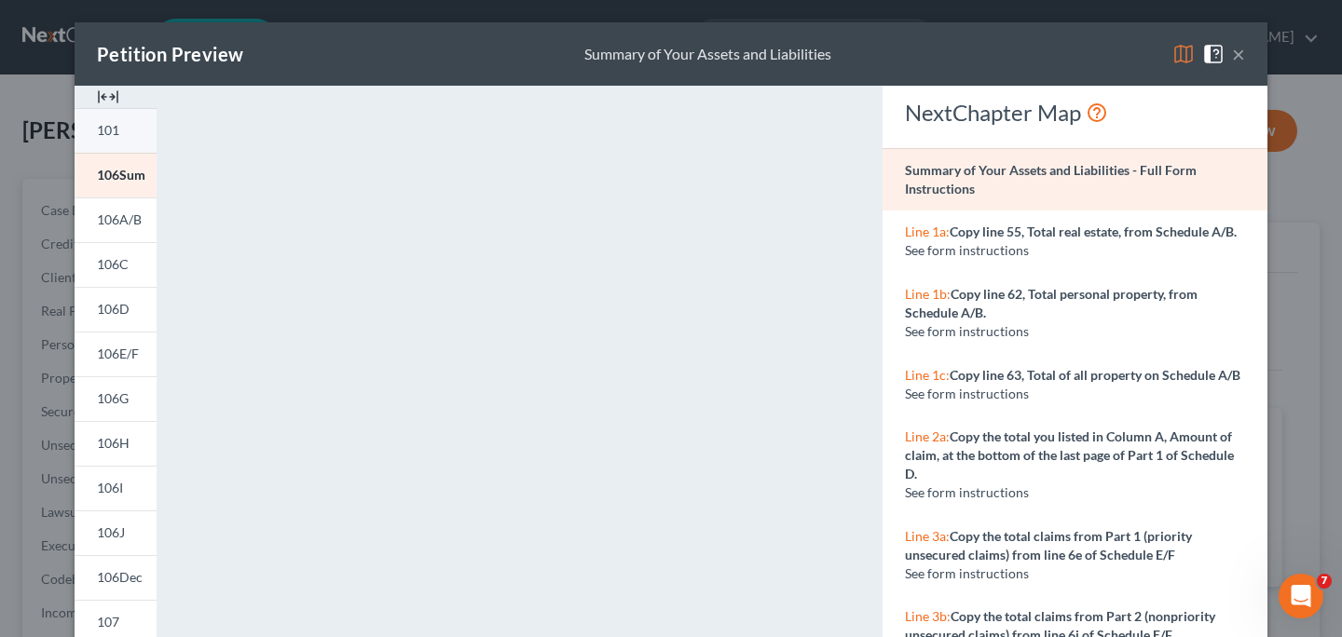
click at [104, 133] on span "101" at bounding box center [108, 130] width 22 height 16
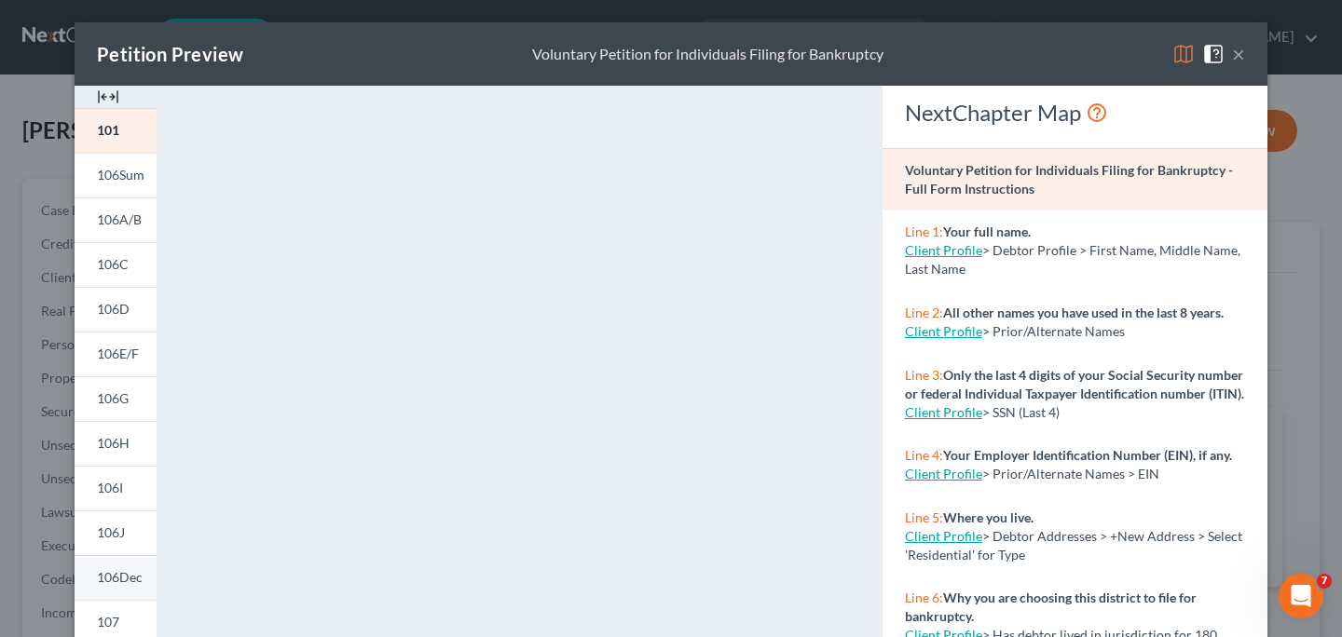
click at [110, 574] on span "106Dec" at bounding box center [120, 577] width 46 height 16
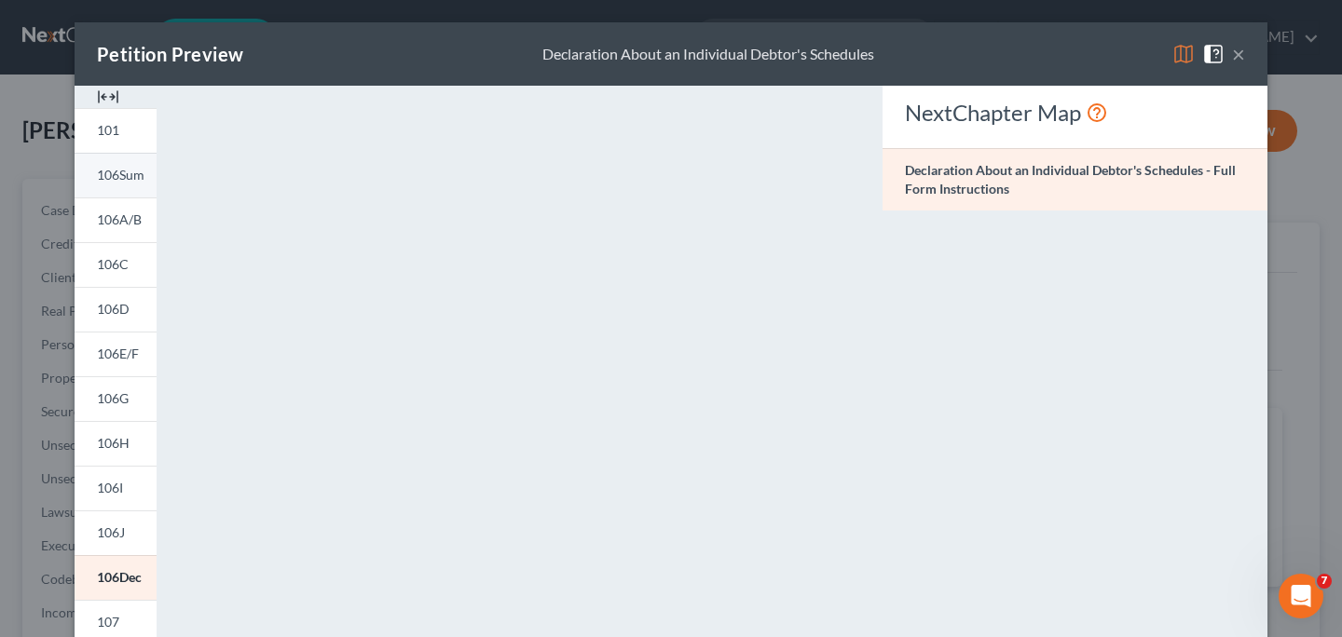
click at [103, 181] on span "106Sum" at bounding box center [121, 175] width 48 height 16
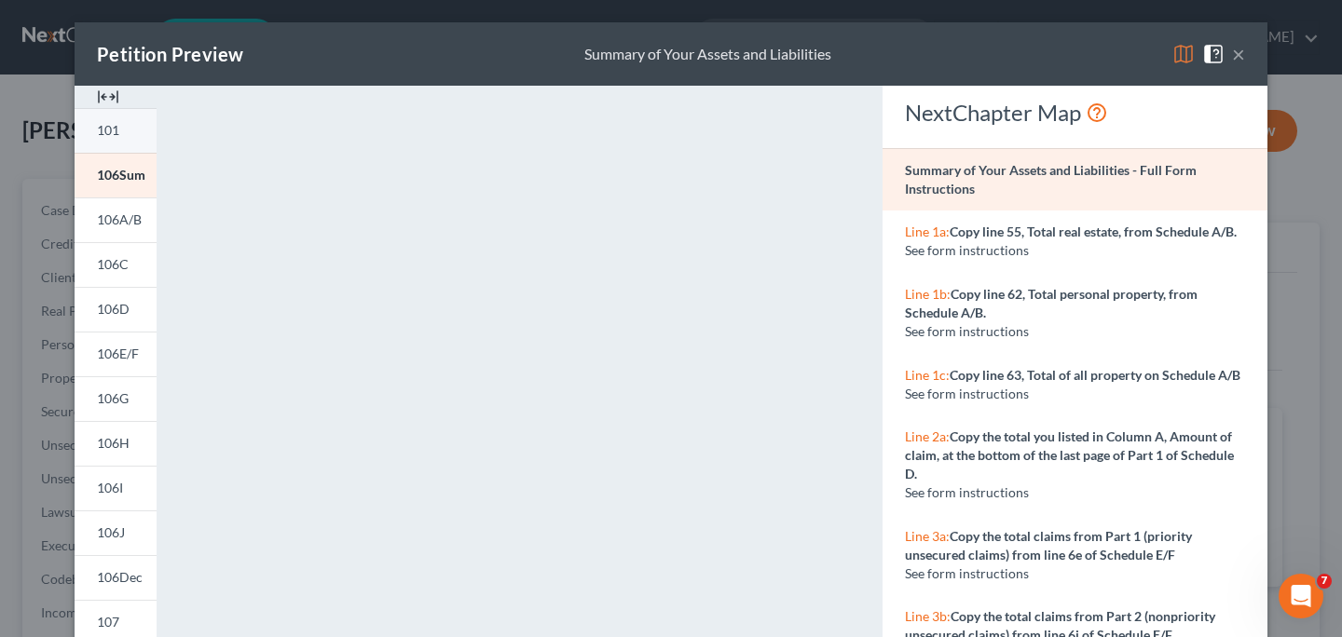
click at [109, 129] on span "101" at bounding box center [108, 130] width 22 height 16
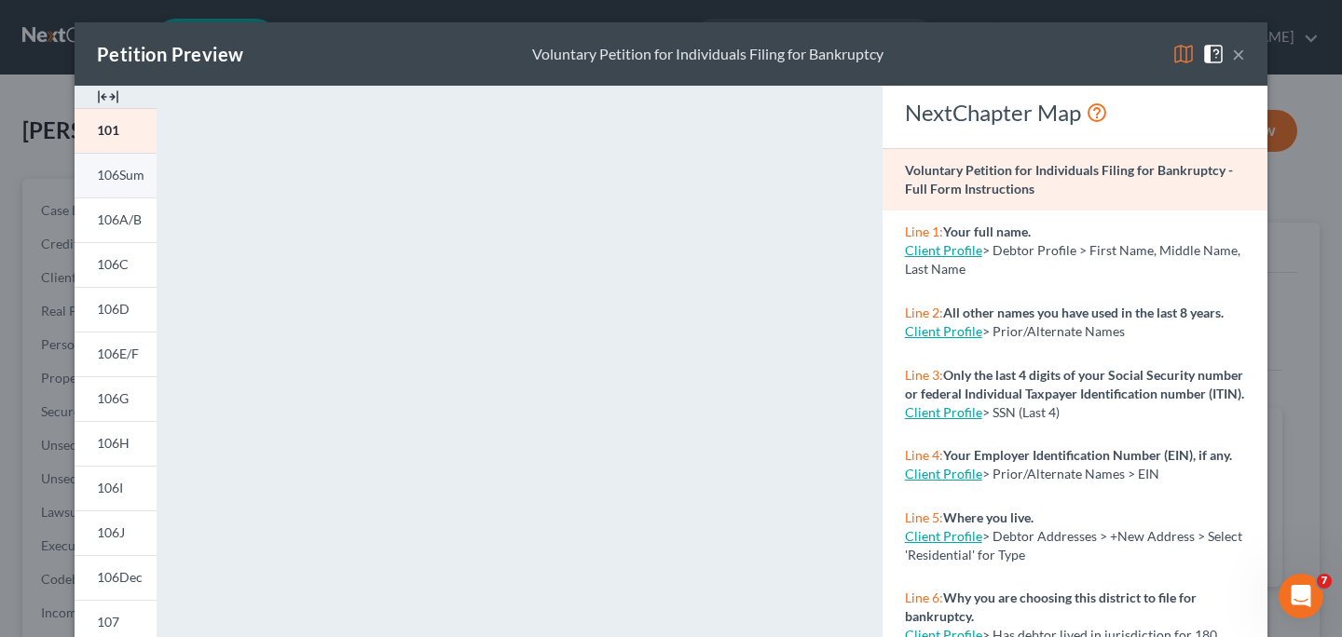
click at [100, 184] on link "106Sum" at bounding box center [116, 175] width 82 height 45
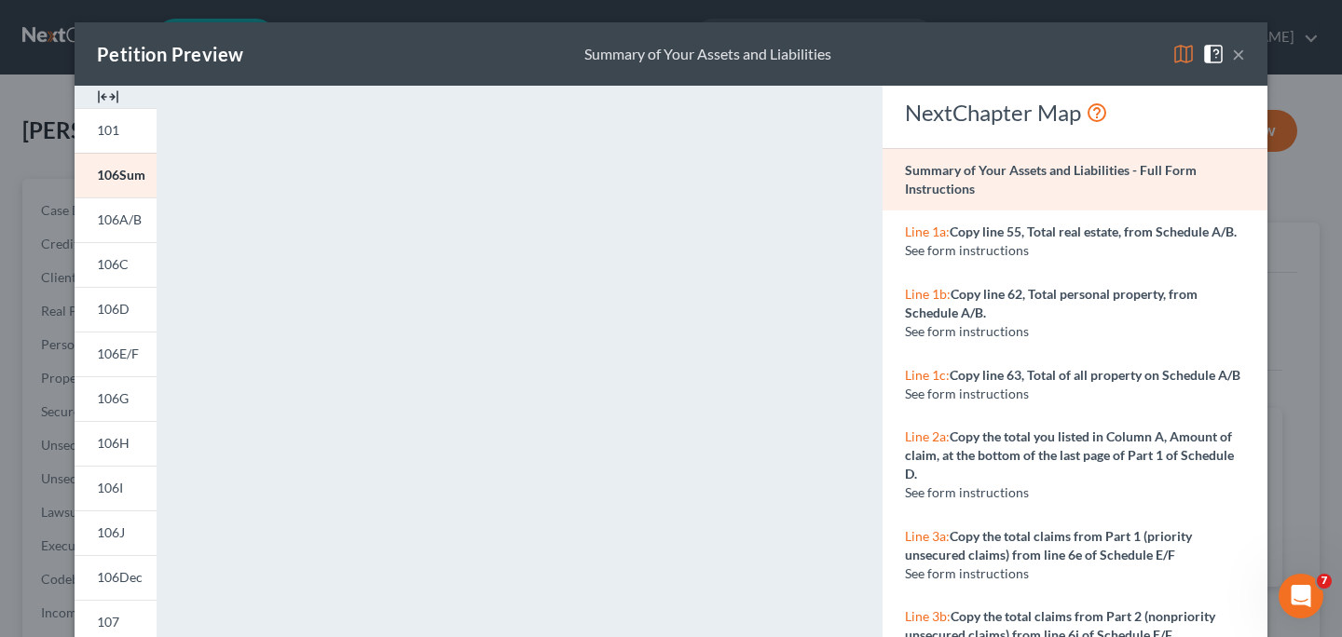
click at [1210, 53] on img at bounding box center [1213, 54] width 22 height 22
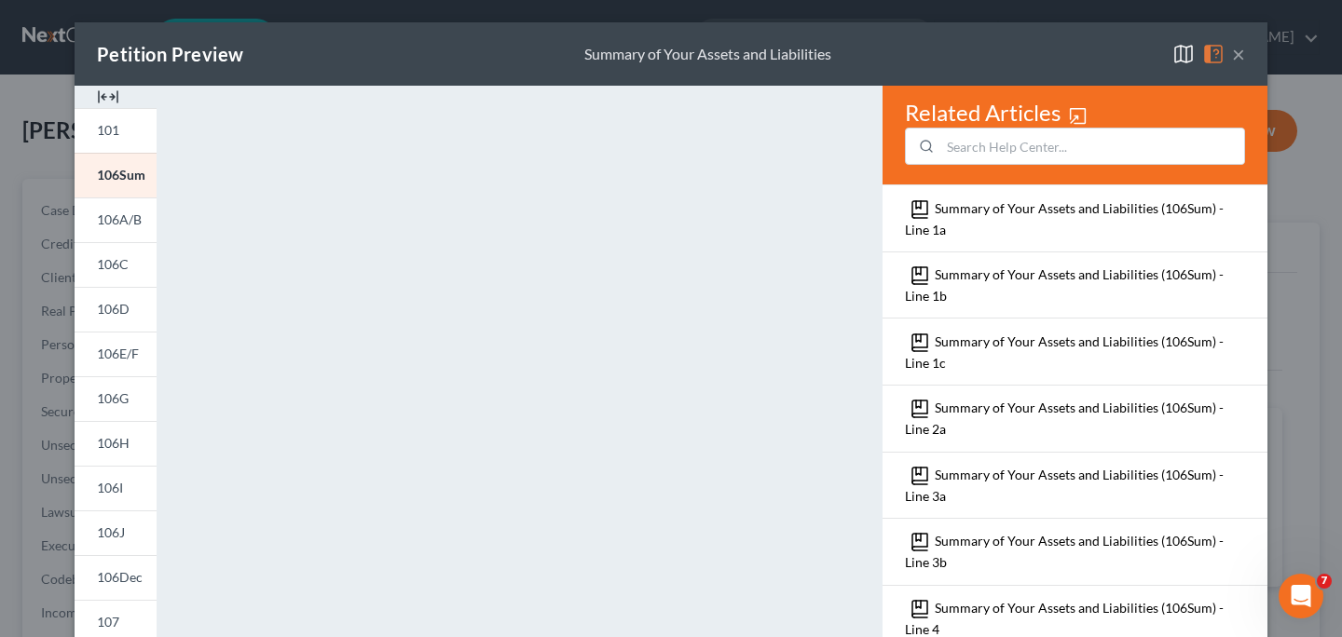
click at [1210, 53] on img at bounding box center [1213, 54] width 22 height 22
click at [862, 296] on div "<object ng-attr-data='[URL][DOMAIN_NAME]' type='application/pdf' width='100%' h…" at bounding box center [519, 557] width 706 height 943
click at [1232, 52] on button "×" at bounding box center [1238, 54] width 13 height 22
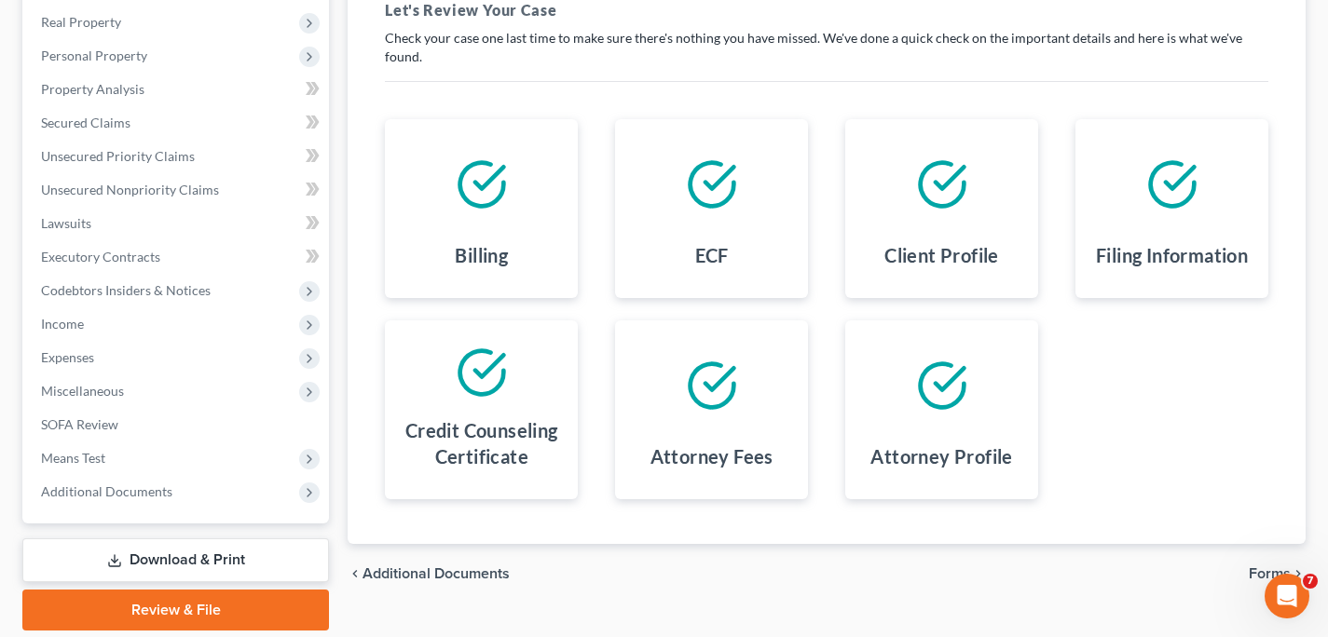
scroll to position [292, 0]
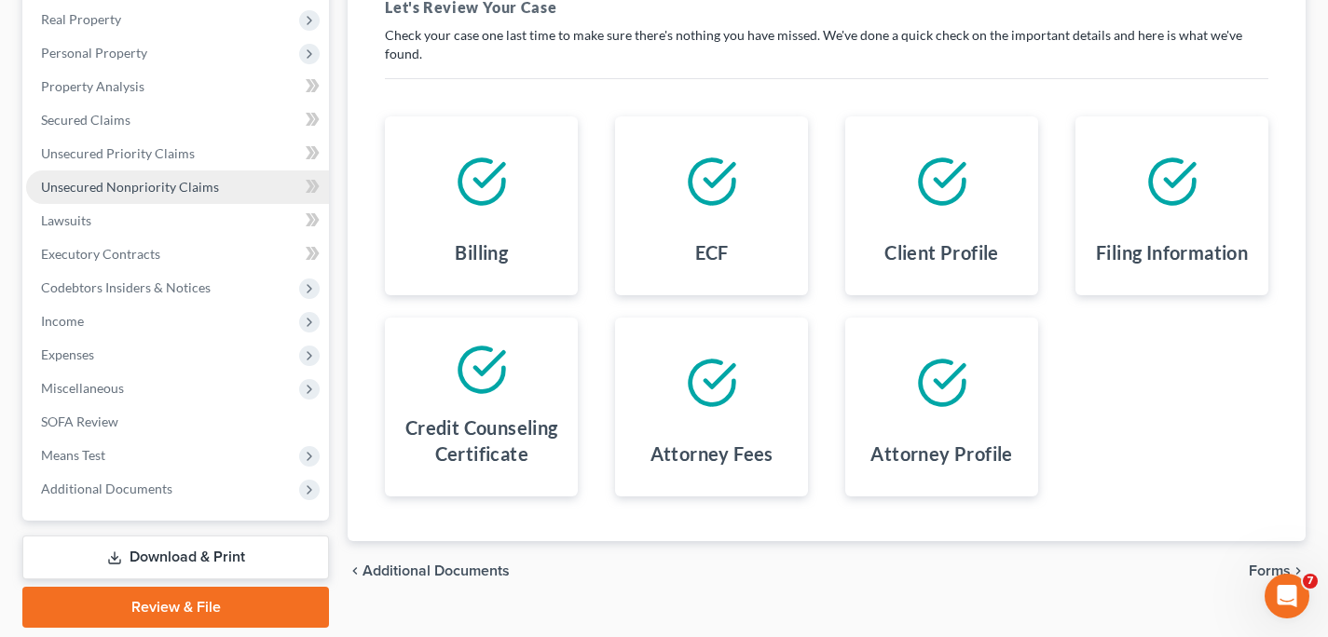
click at [154, 181] on span "Unsecured Nonpriority Claims" at bounding box center [130, 187] width 178 height 16
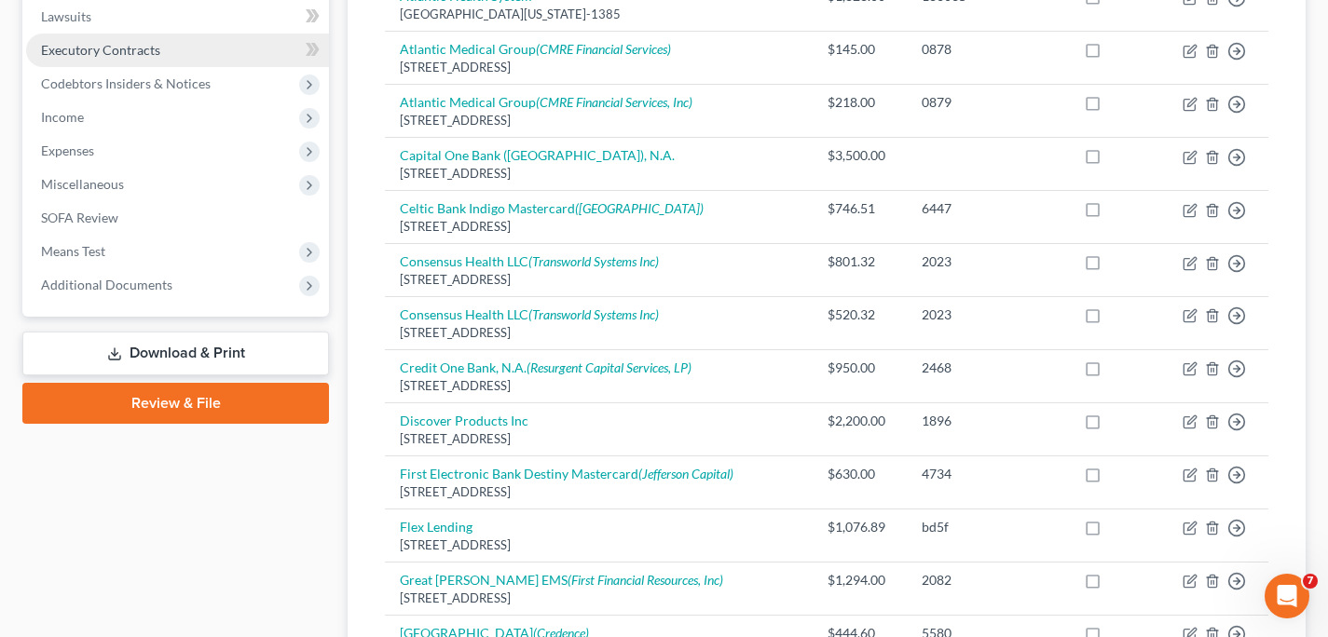
scroll to position [500, 0]
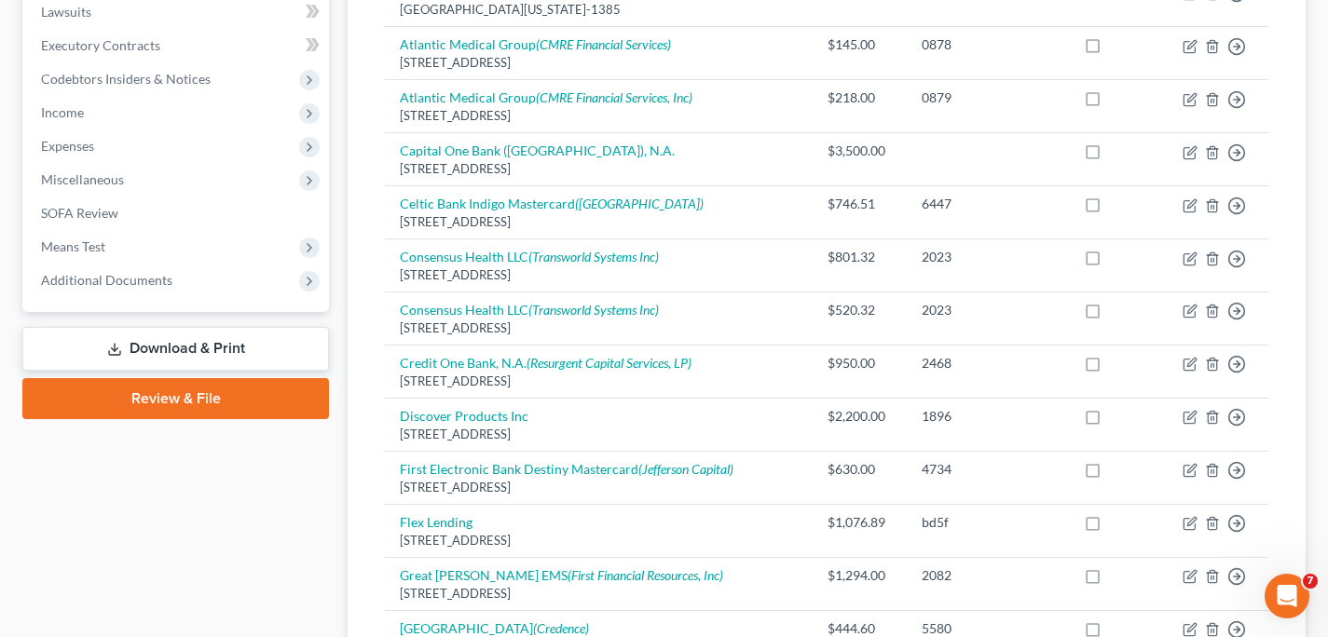
click at [166, 399] on link "Review & File" at bounding box center [175, 398] width 307 height 41
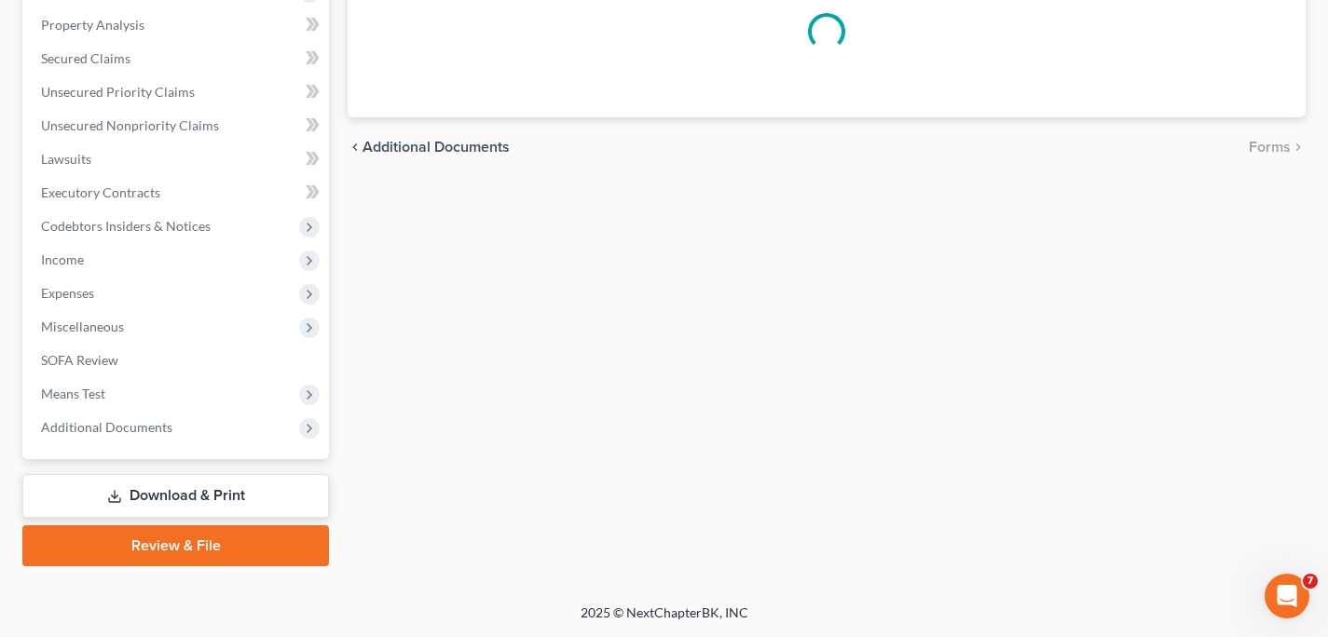
scroll to position [351, 0]
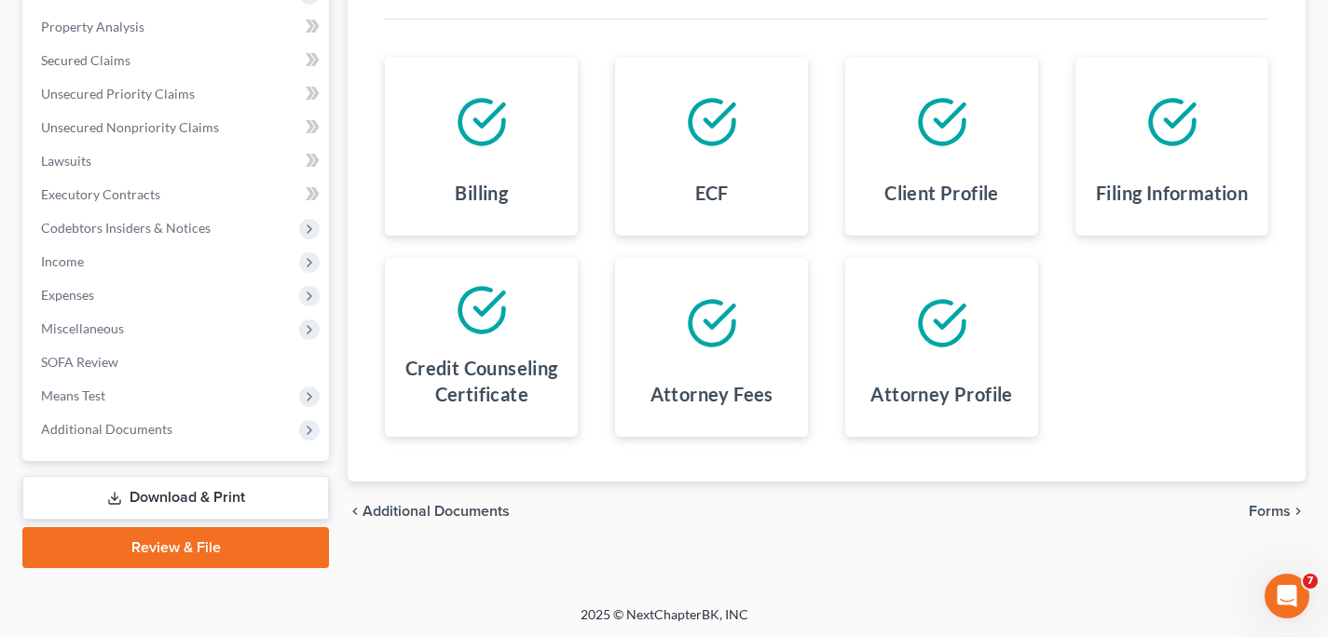
click at [1279, 510] on span "Forms" at bounding box center [1270, 511] width 42 height 15
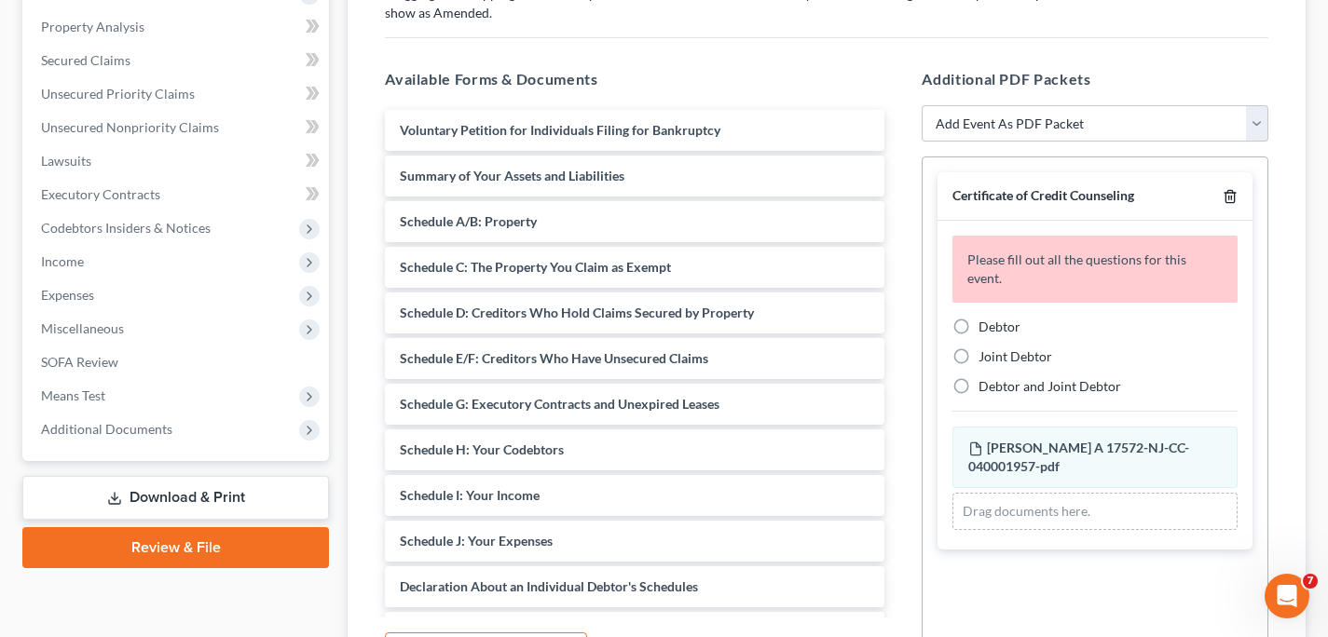
click at [1229, 197] on line "button" at bounding box center [1229, 199] width 0 height 4
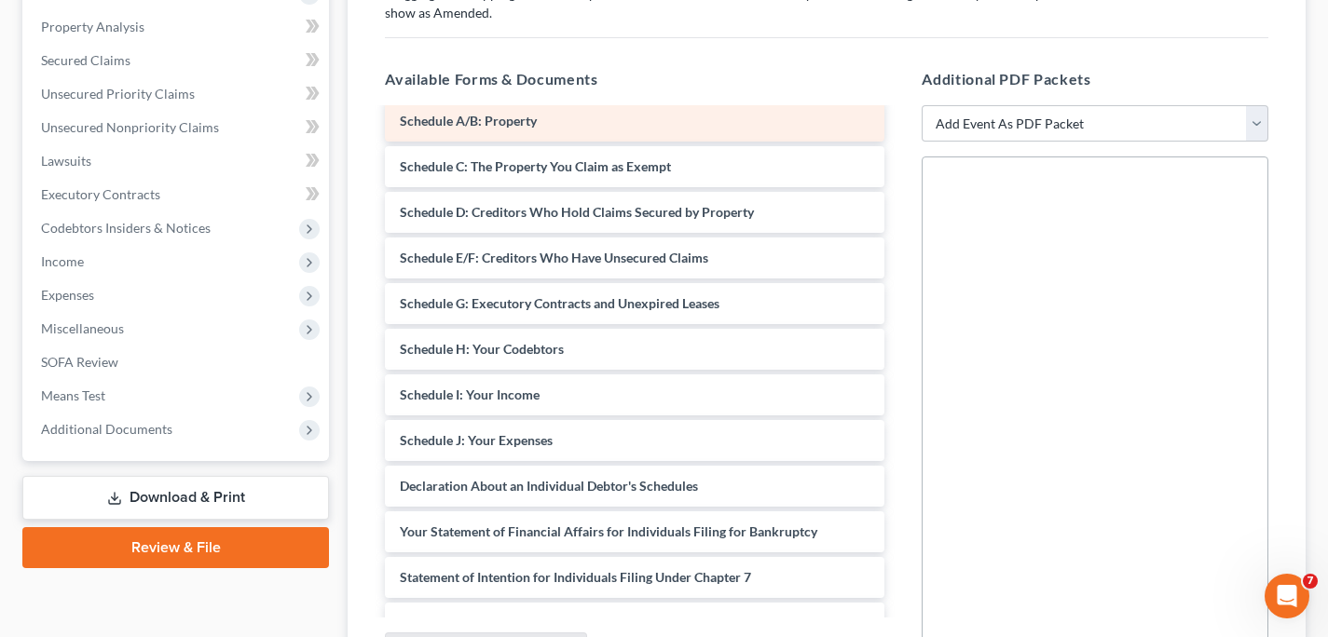
scroll to position [0, 0]
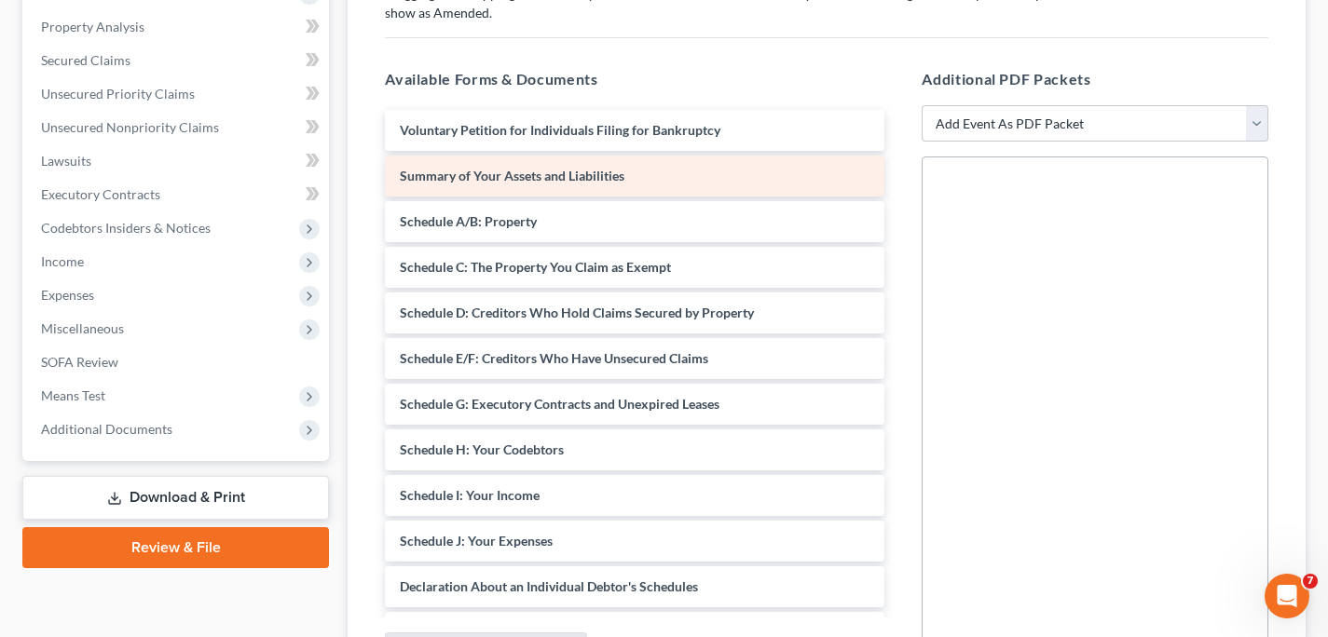
click at [739, 178] on div "Summary of Your Assets and Liabilities" at bounding box center [634, 176] width 499 height 41
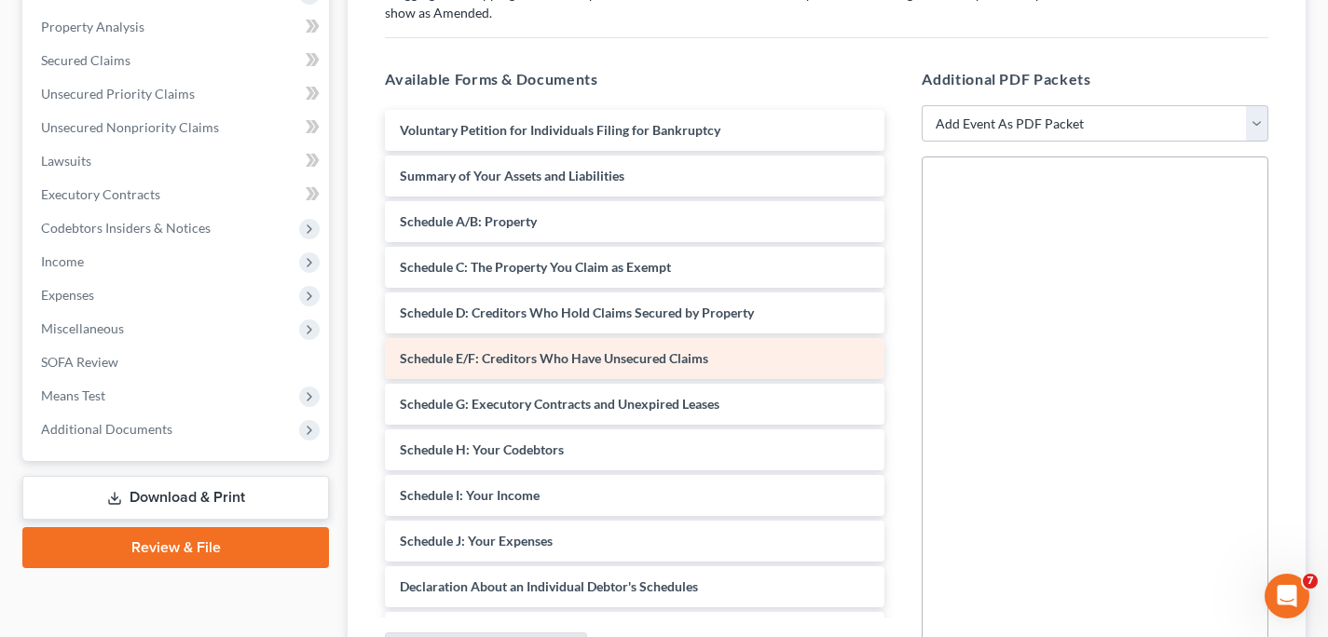
click at [674, 354] on span "Schedule E/F: Creditors Who Have Unsecured Claims" at bounding box center [554, 358] width 308 height 16
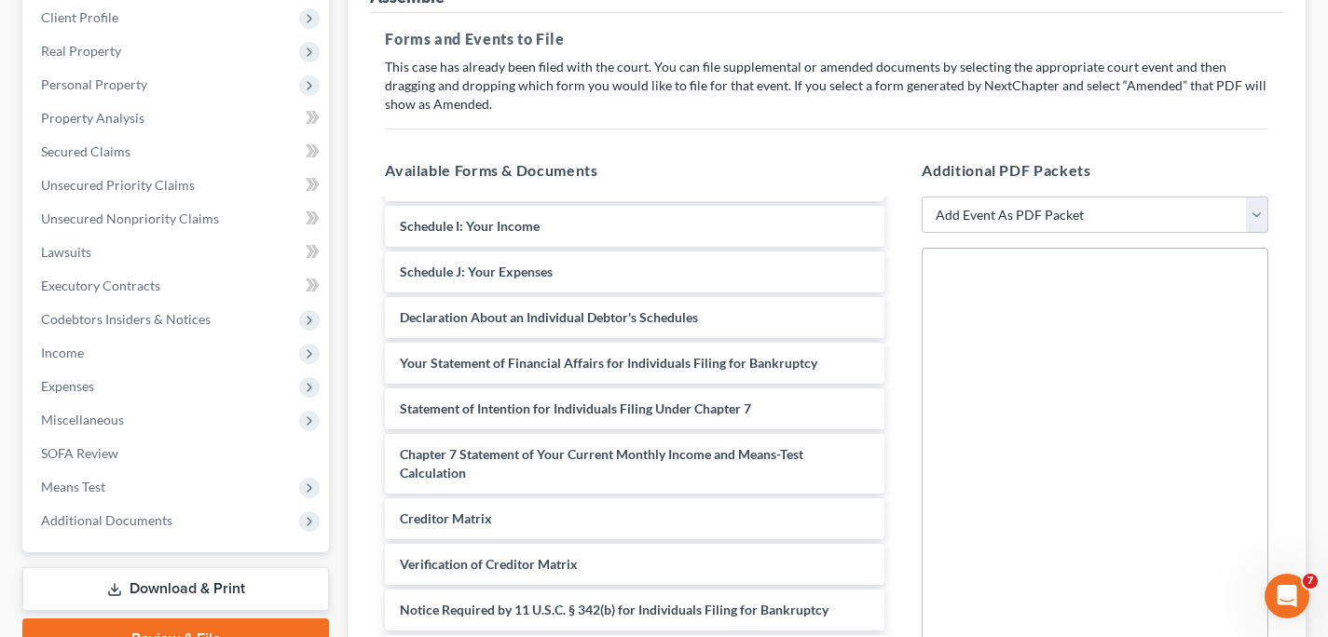
scroll to position [272, 0]
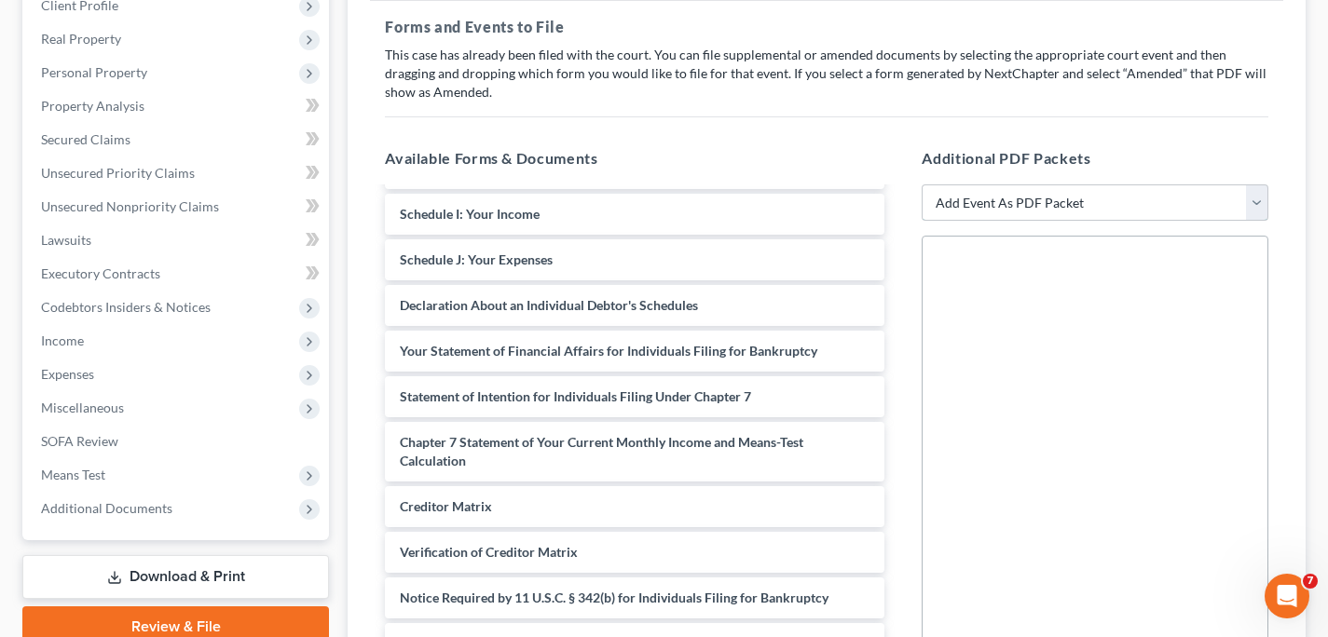
select select "1"
click option "Amended List of Creditors (Fee)" at bounding box center [0, 0] width 0 height 0
select select
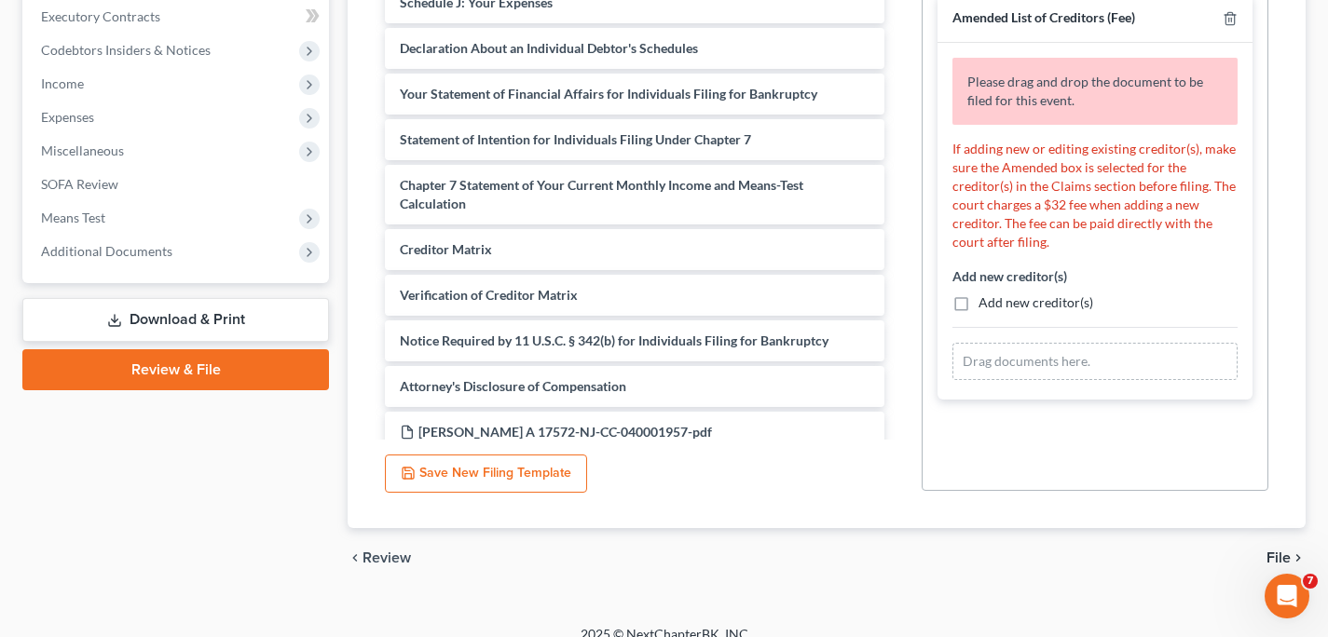
scroll to position [531, 0]
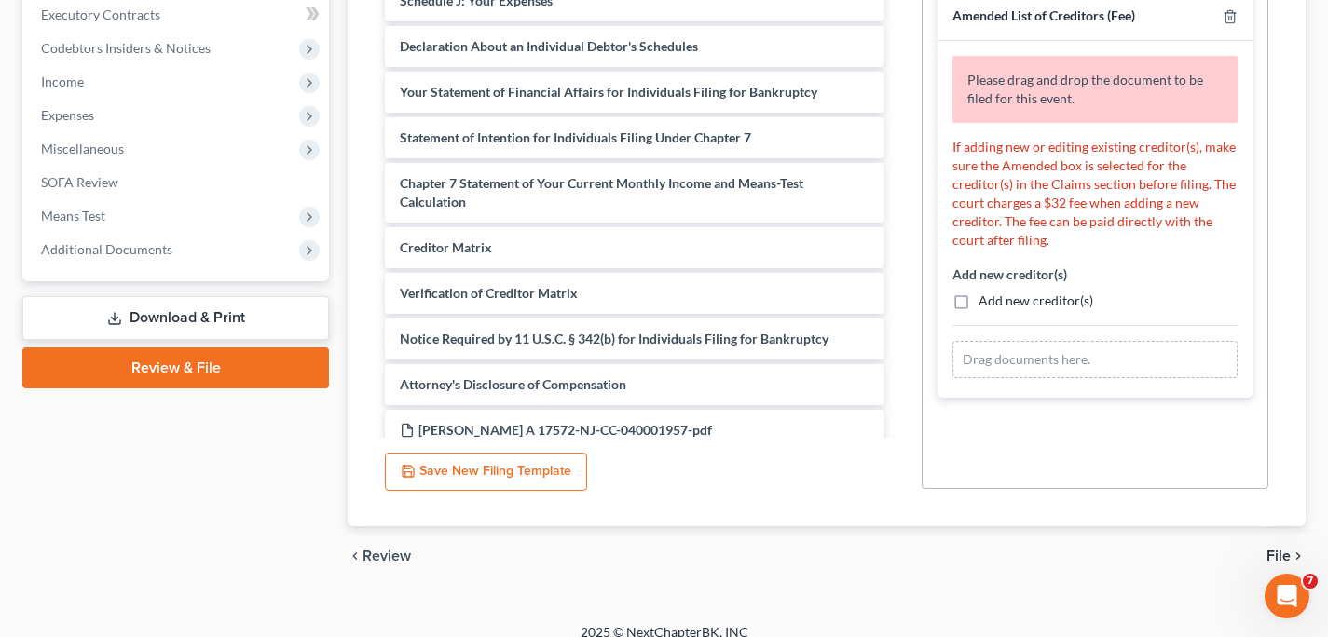
click at [978, 297] on label "Add new creditor(s)" at bounding box center [1035, 301] width 115 height 19
click at [986, 297] on input "Add new creditor(s)" at bounding box center [992, 298] width 12 height 12
checkbox input "true"
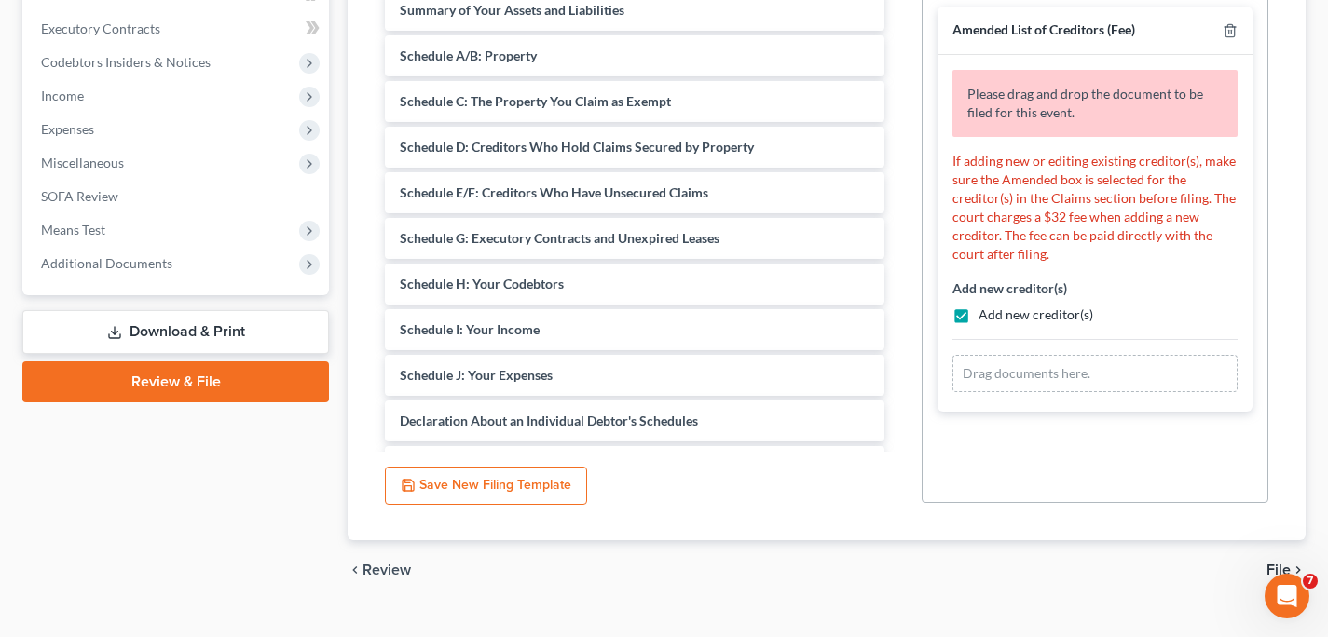
scroll to position [514, 0]
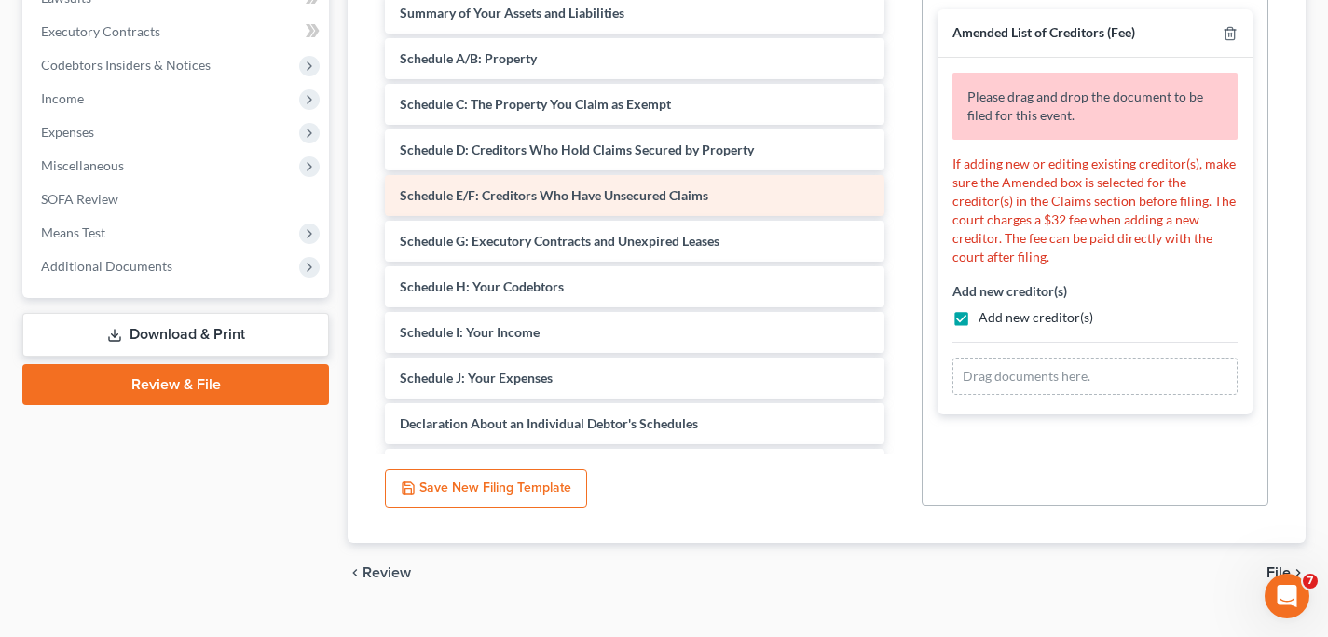
click at [753, 204] on div "Schedule E/F: Creditors Who Have Unsecured Claims" at bounding box center [634, 195] width 499 height 41
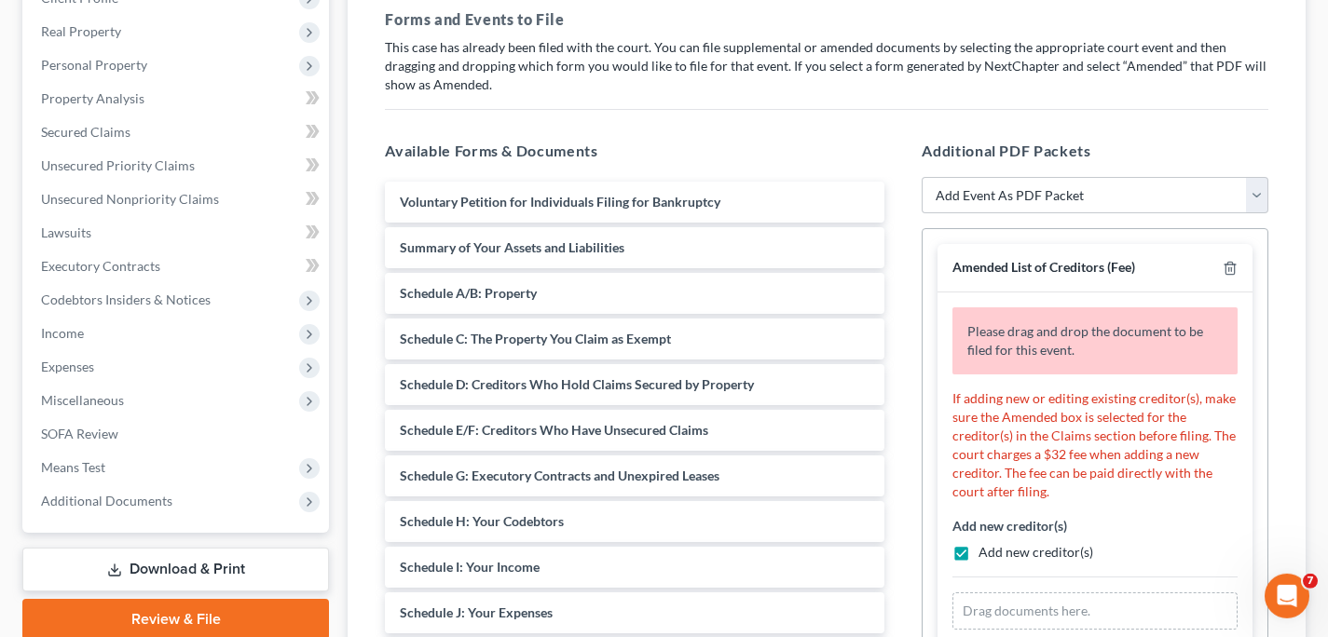
scroll to position [277, 0]
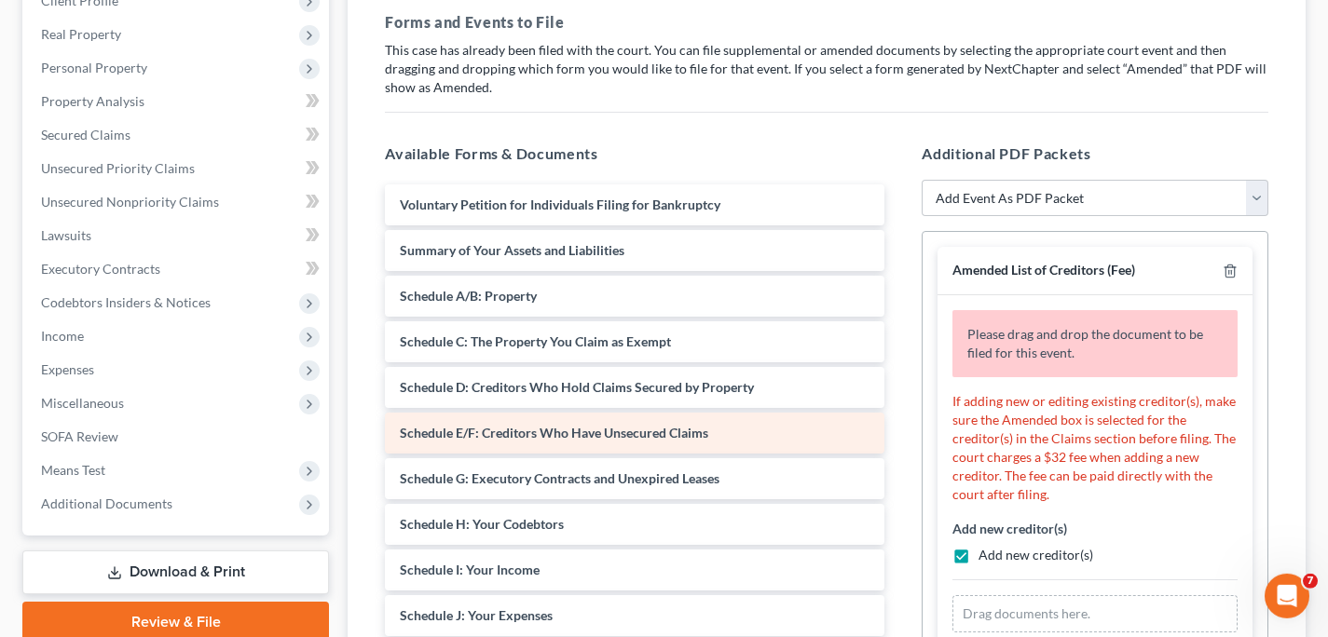
click at [520, 426] on span "Schedule E/F: Creditors Who Have Unsecured Claims" at bounding box center [554, 433] width 308 height 16
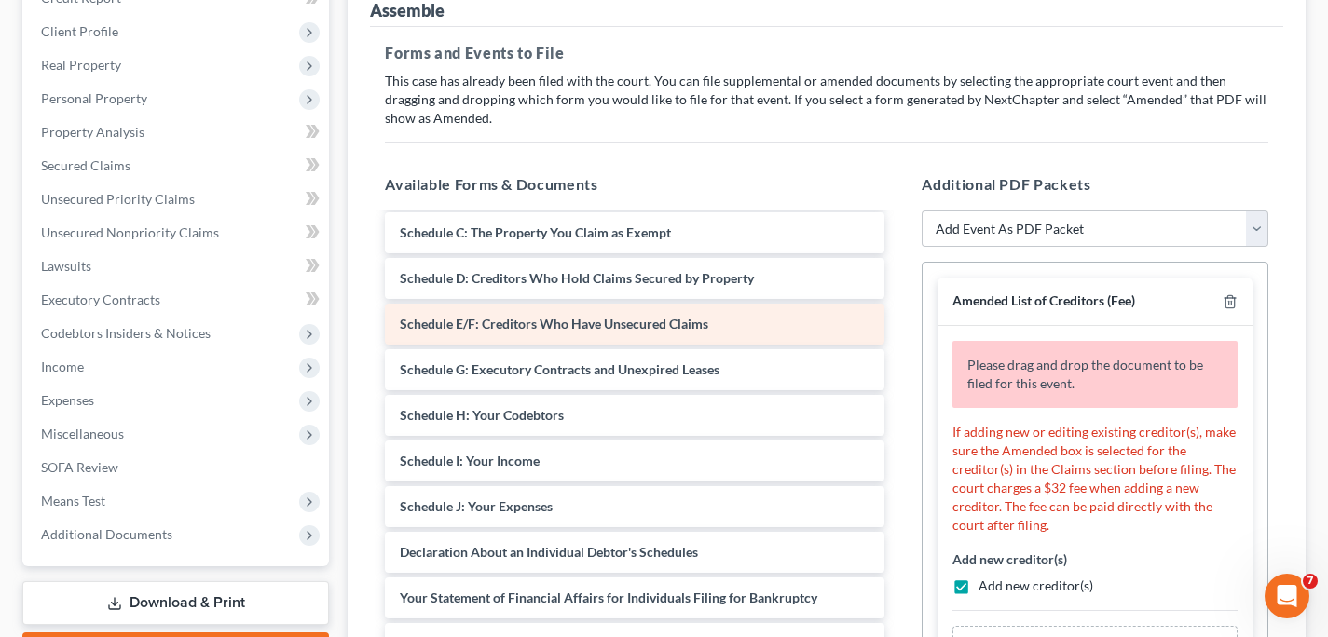
scroll to position [157, 0]
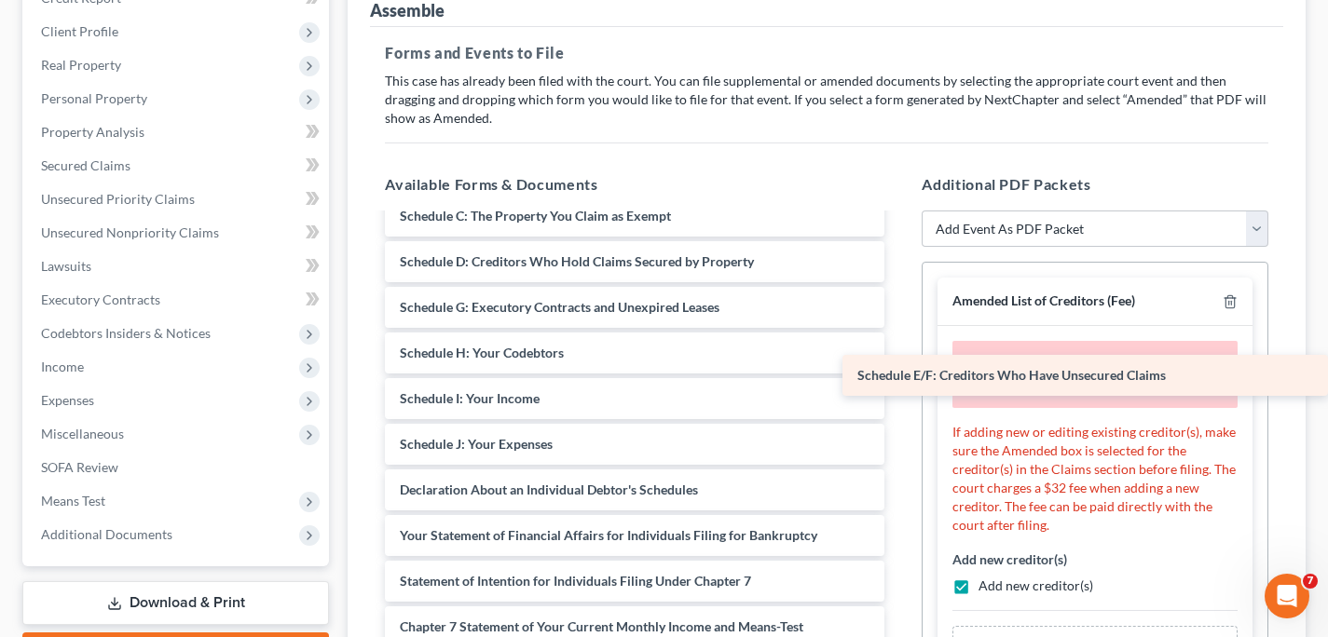
drag, startPoint x: 542, startPoint y: 305, endPoint x: 1053, endPoint y: 377, distance: 515.8
click at [899, 377] on div "Schedule E/F: Creditors Who Have Unsecured Claims Voluntary Petition for Indivi…" at bounding box center [634, 477] width 529 height 836
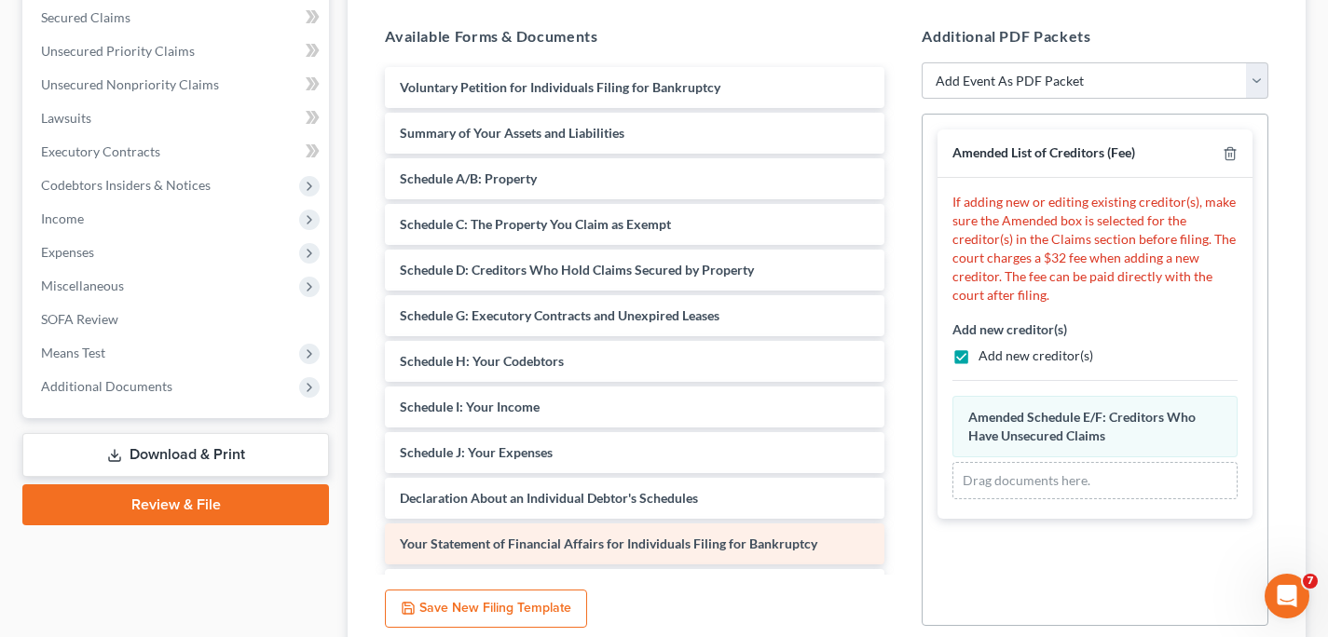
scroll to position [360, 0]
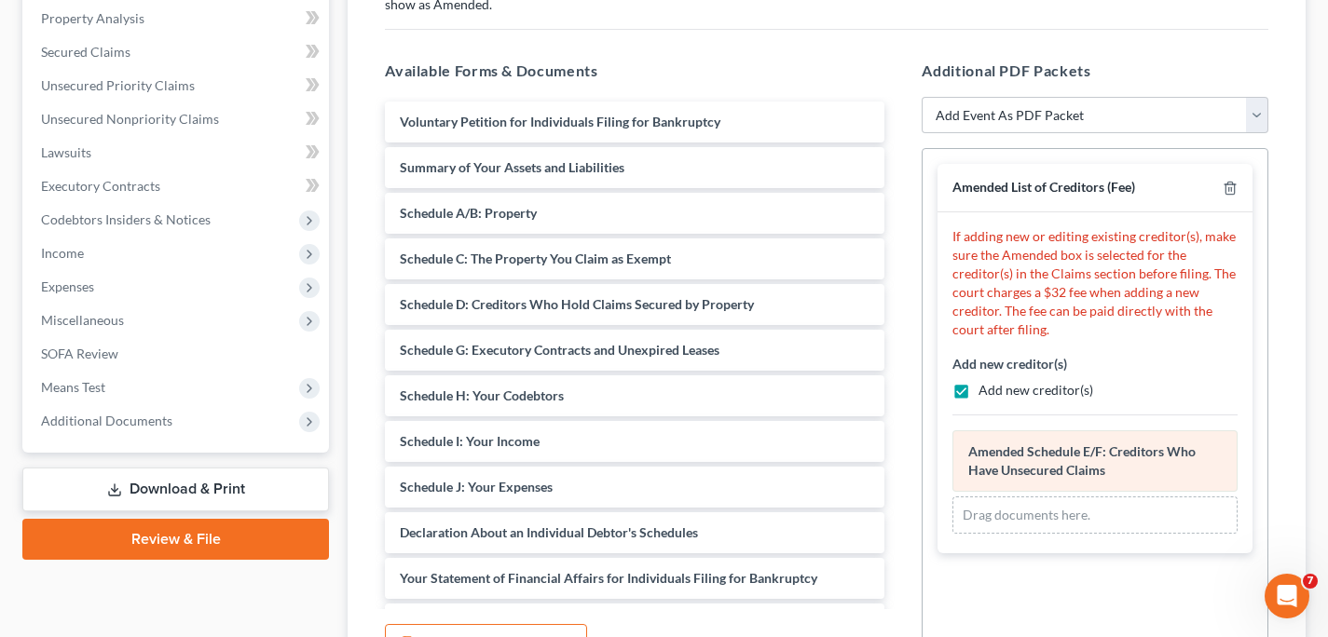
click at [1020, 462] on span "Amended Schedule E/F: Creditors Who Have Unsecured Claims" at bounding box center [1081, 461] width 227 height 34
click at [1025, 463] on span "Amended Schedule E/F: Creditors Who Have Unsecured Claims" at bounding box center [1081, 461] width 227 height 34
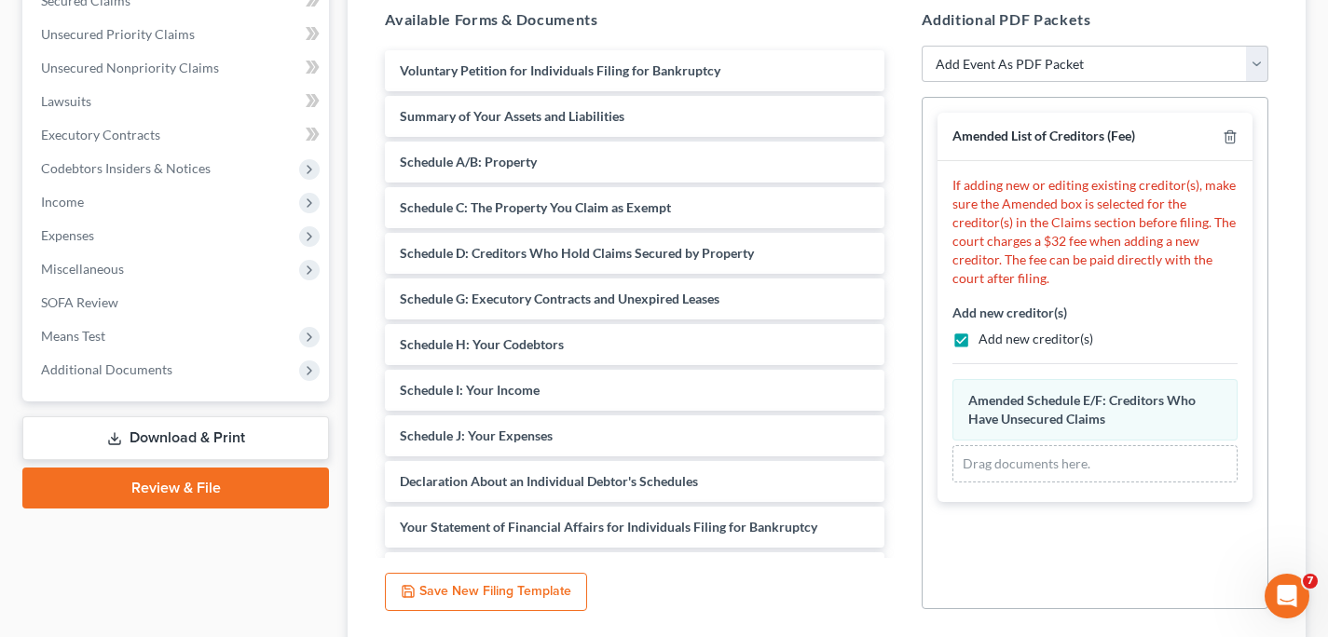
scroll to position [418, 0]
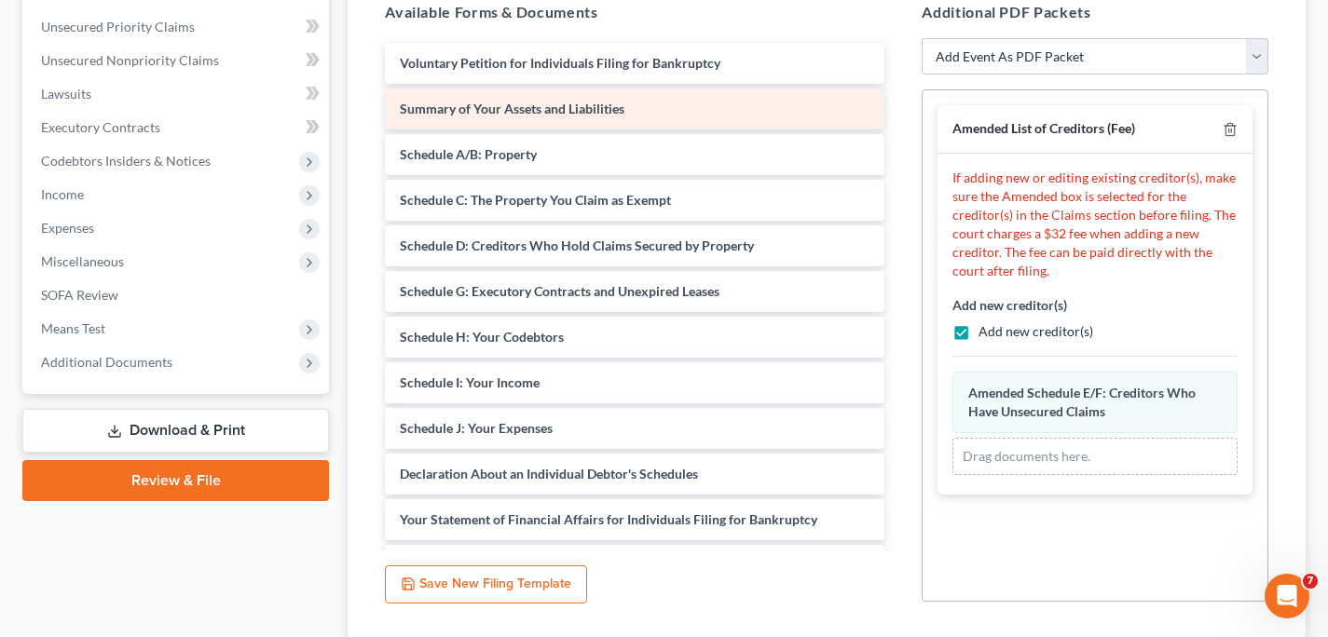
click at [597, 112] on span "Summary of Your Assets and Liabilities" at bounding box center [512, 109] width 225 height 16
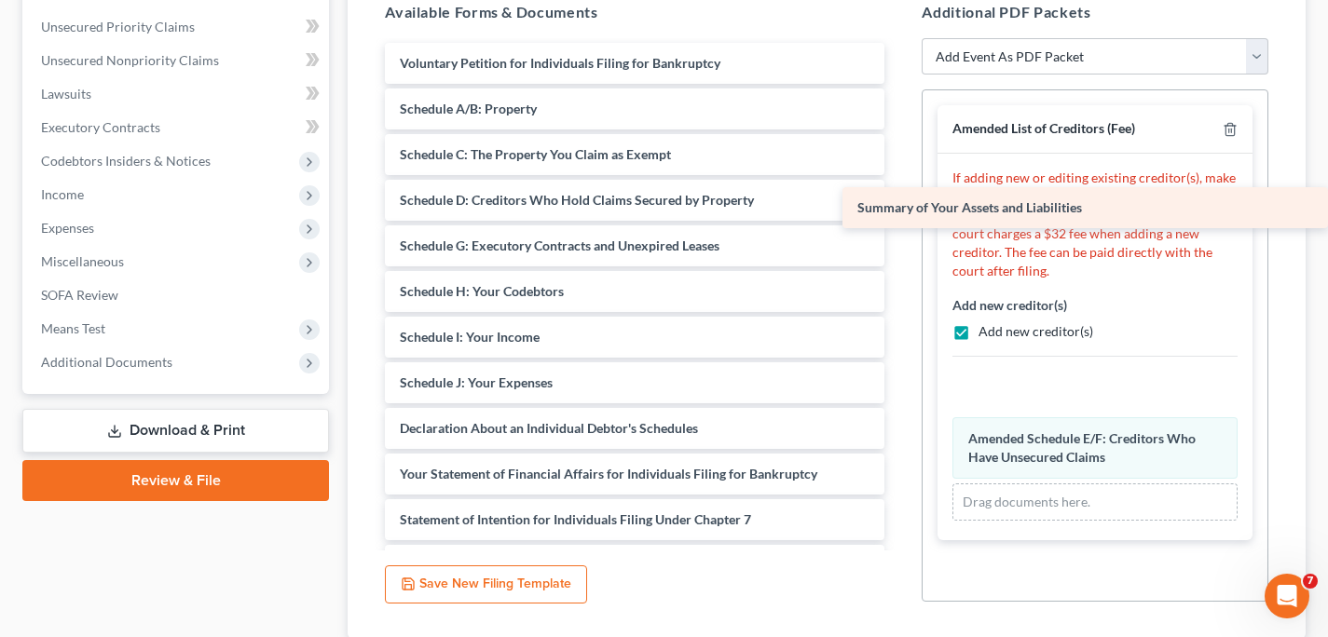
drag, startPoint x: 510, startPoint y: 110, endPoint x: 1173, endPoint y: 211, distance: 671.0
click at [899, 211] on div "Summary of Your Assets and Liabilities Voluntary Petition for Individuals Filin…" at bounding box center [634, 438] width 529 height 790
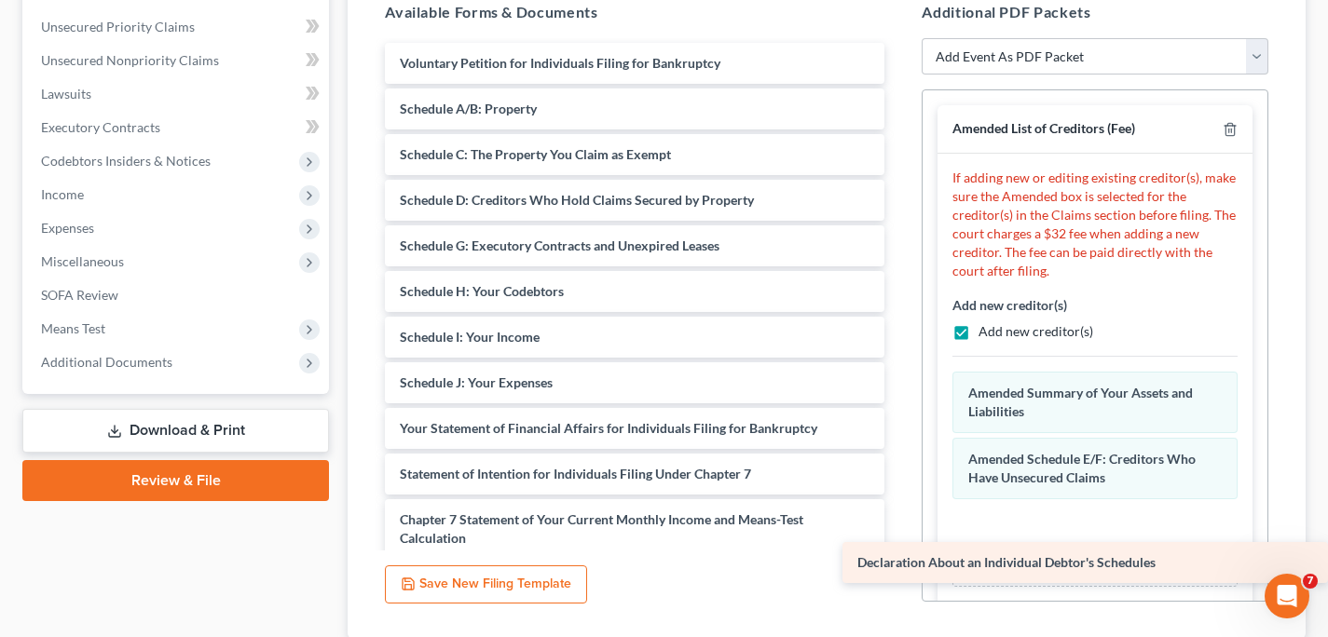
drag, startPoint x: 471, startPoint y: 428, endPoint x: 1113, endPoint y: 565, distance: 655.5
click at [899, 566] on div "Declaration About an Individual Debtor's Schedules Voluntary Petition for Indiv…" at bounding box center [634, 415] width 529 height 744
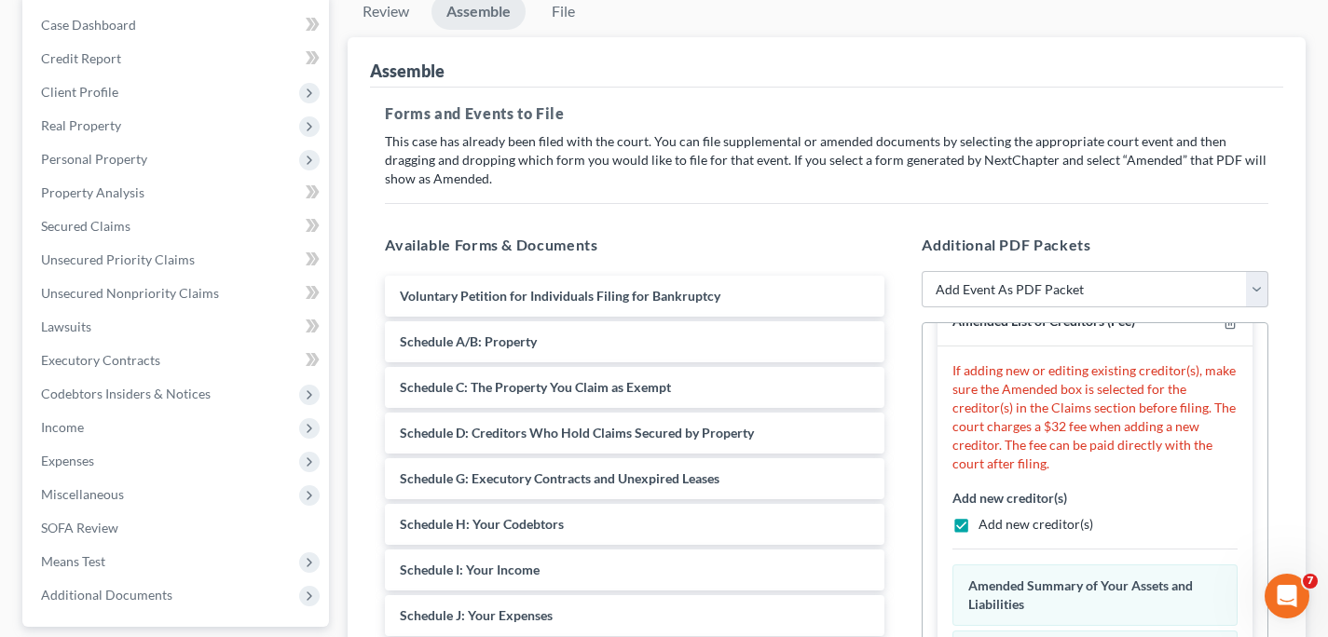
scroll to position [186, 0]
select select "1"
click option "Amended List of Creditors (Fee)" at bounding box center [0, 0] width 0 height 0
select select
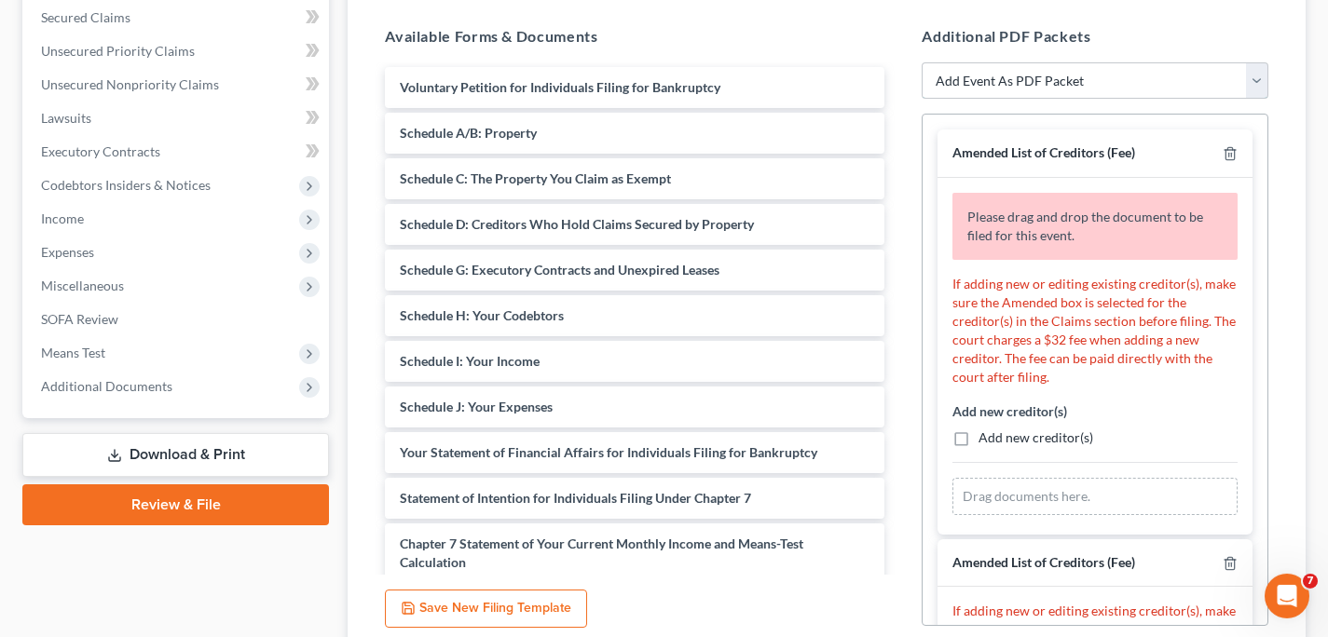
scroll to position [337, 0]
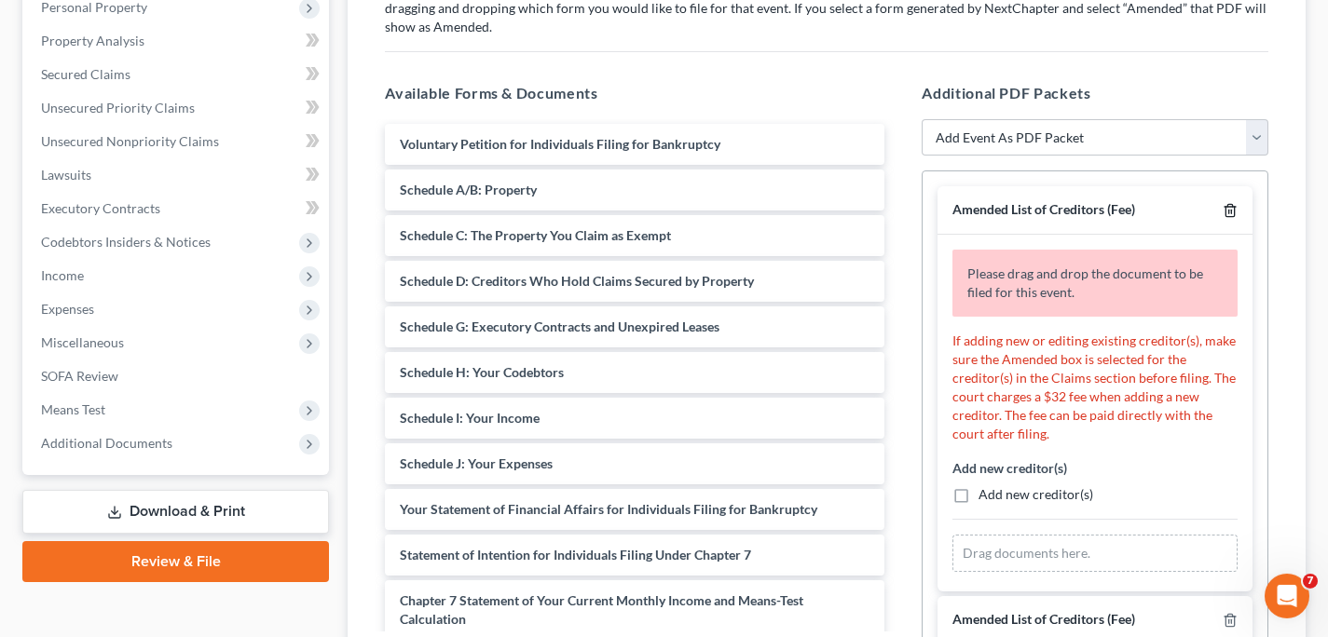
click at [1222, 208] on icon "button" at bounding box center [1229, 210] width 15 height 15
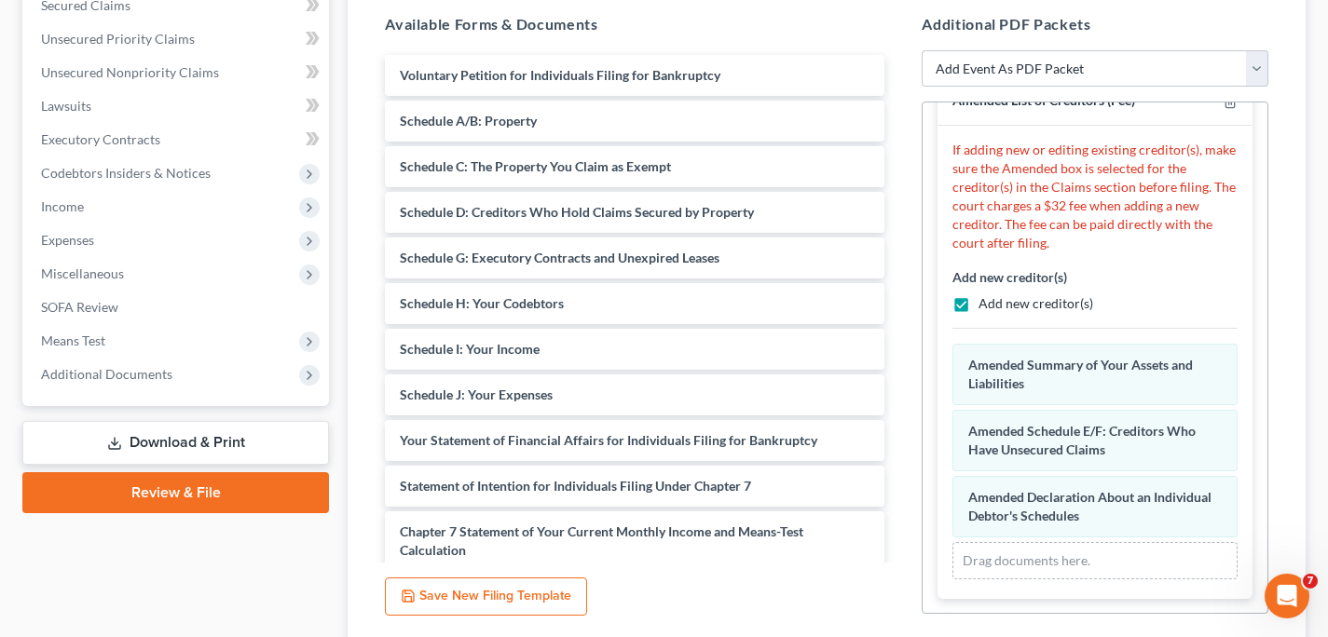
scroll to position [550, 0]
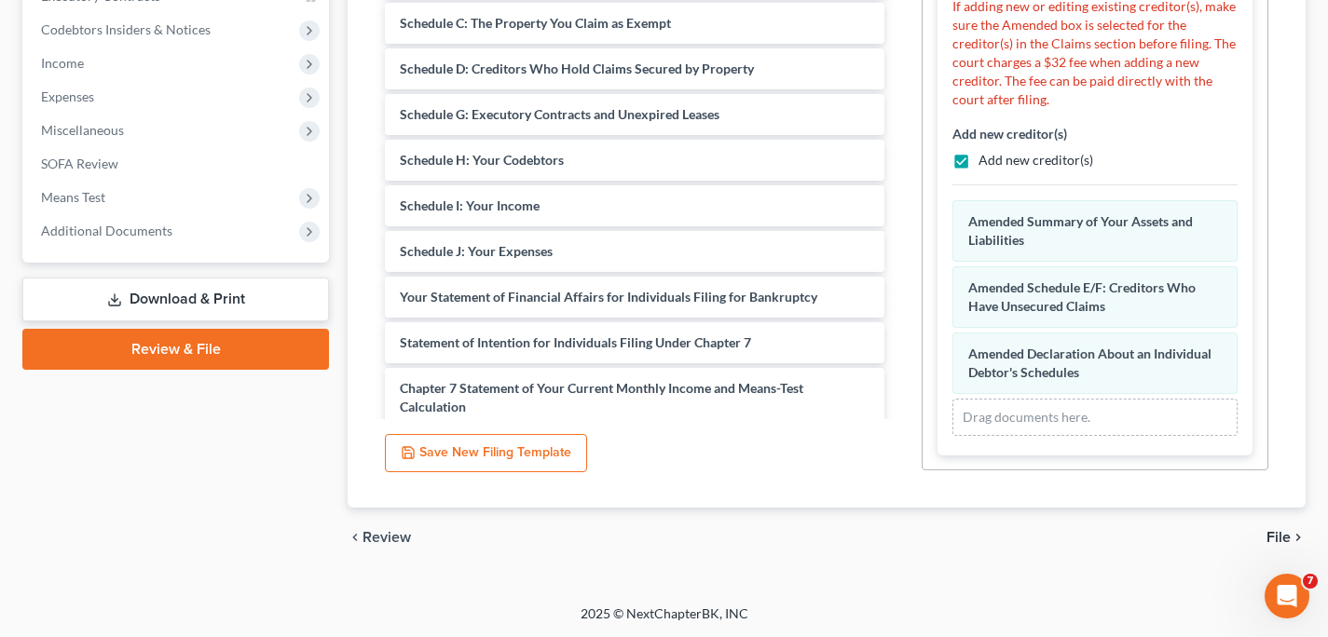
click at [1276, 538] on span "File" at bounding box center [1278, 537] width 24 height 15
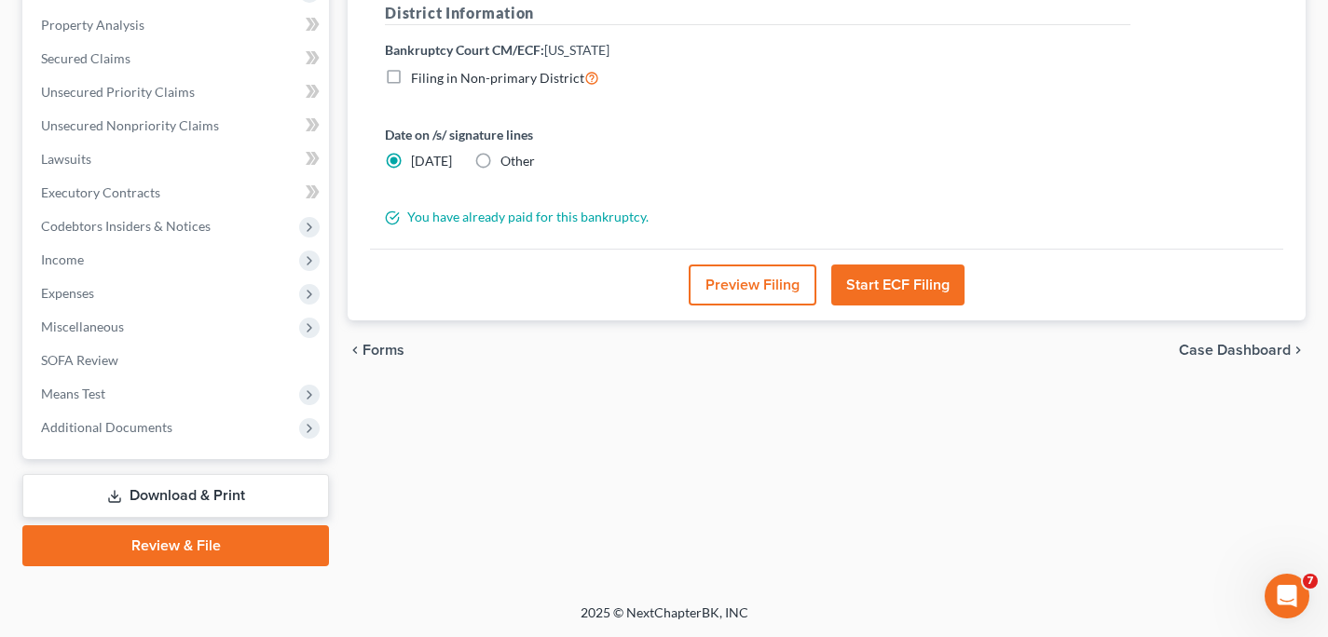
scroll to position [351, 0]
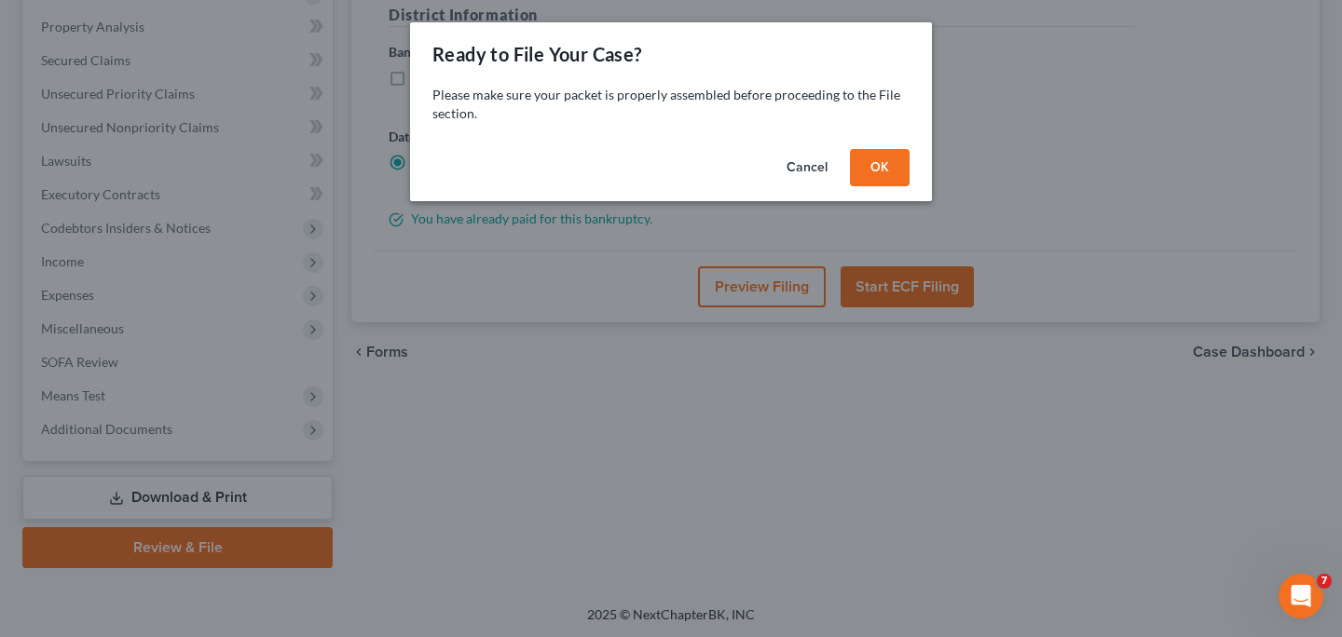
click at [898, 171] on button "OK" at bounding box center [880, 167] width 60 height 37
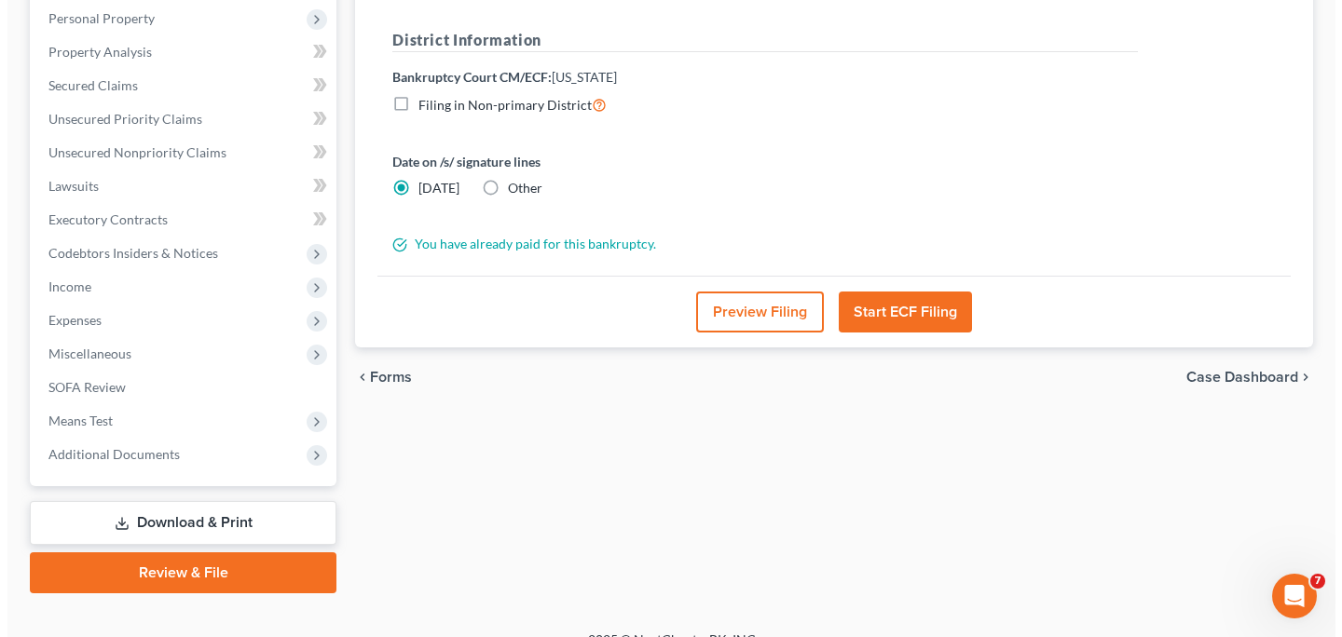
scroll to position [331, 0]
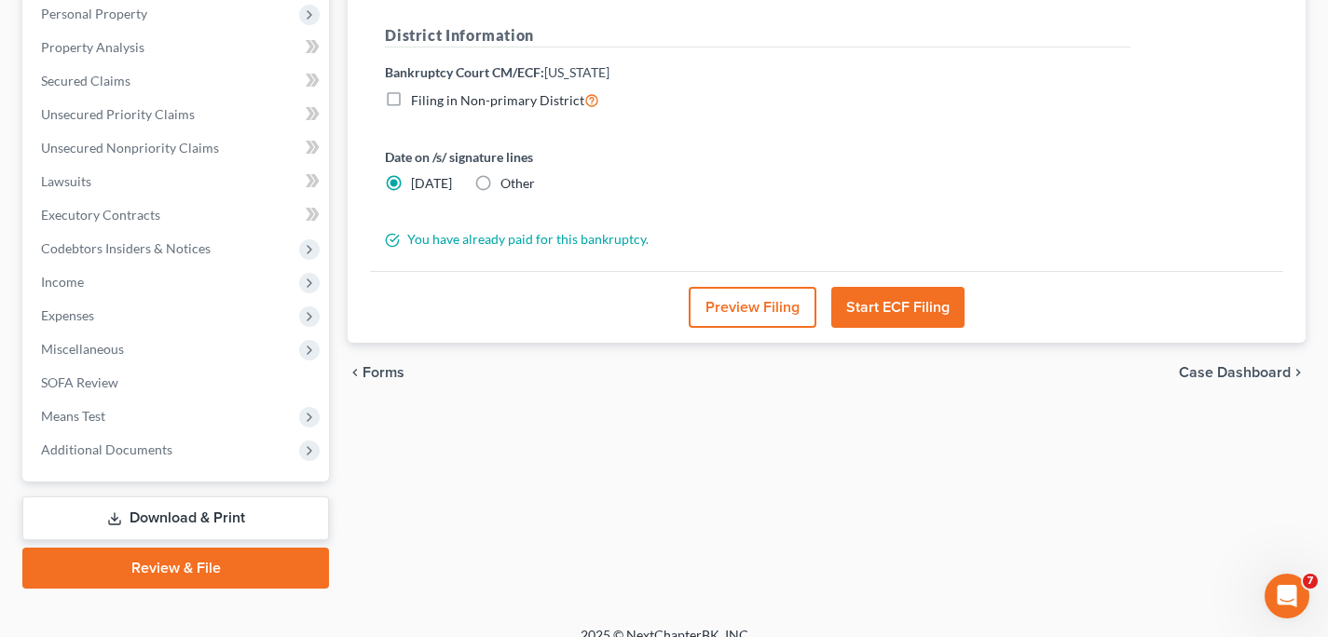
click at [894, 313] on button "Start ECF Filing" at bounding box center [897, 307] width 133 height 41
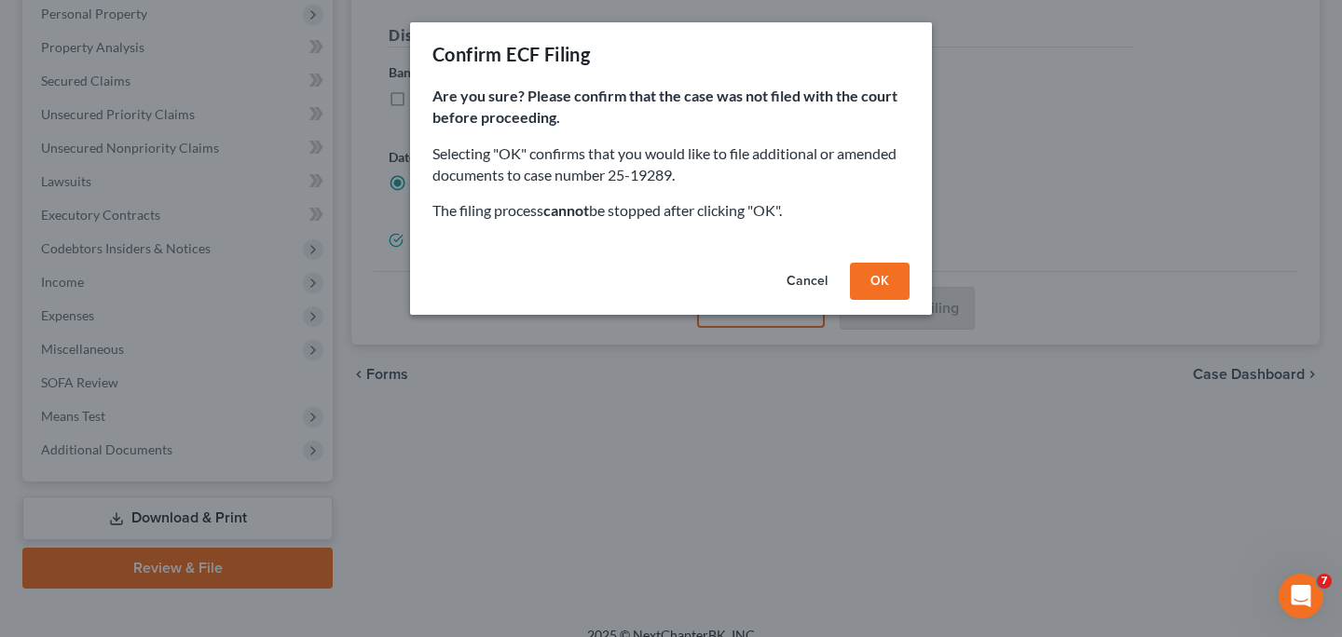
click at [880, 286] on button "OK" at bounding box center [880, 281] width 60 height 37
